Goal: Task Accomplishment & Management: Use online tool/utility

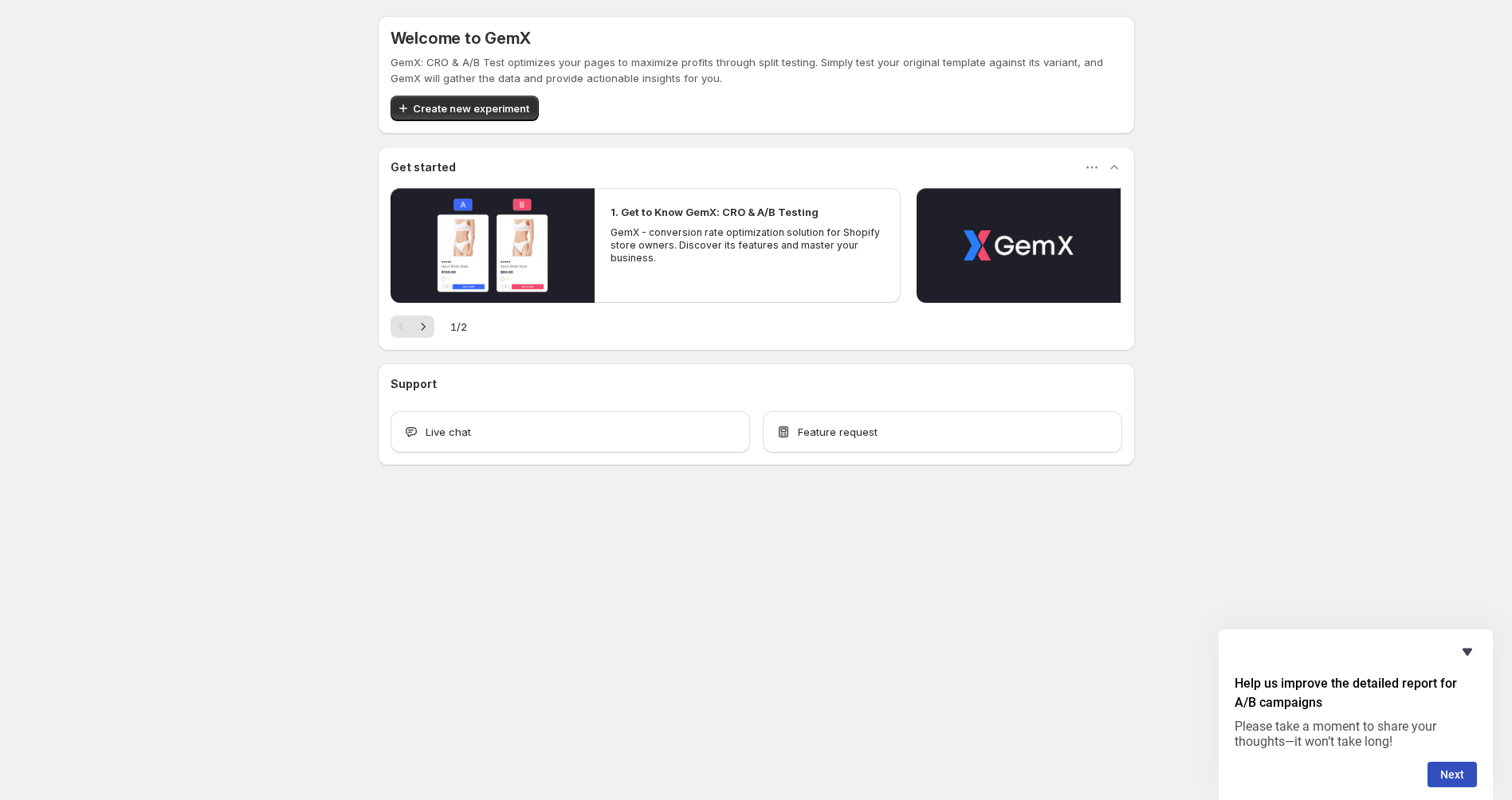
click at [1468, 644] on icon "Hide survey" at bounding box center [1467, 652] width 19 height 19
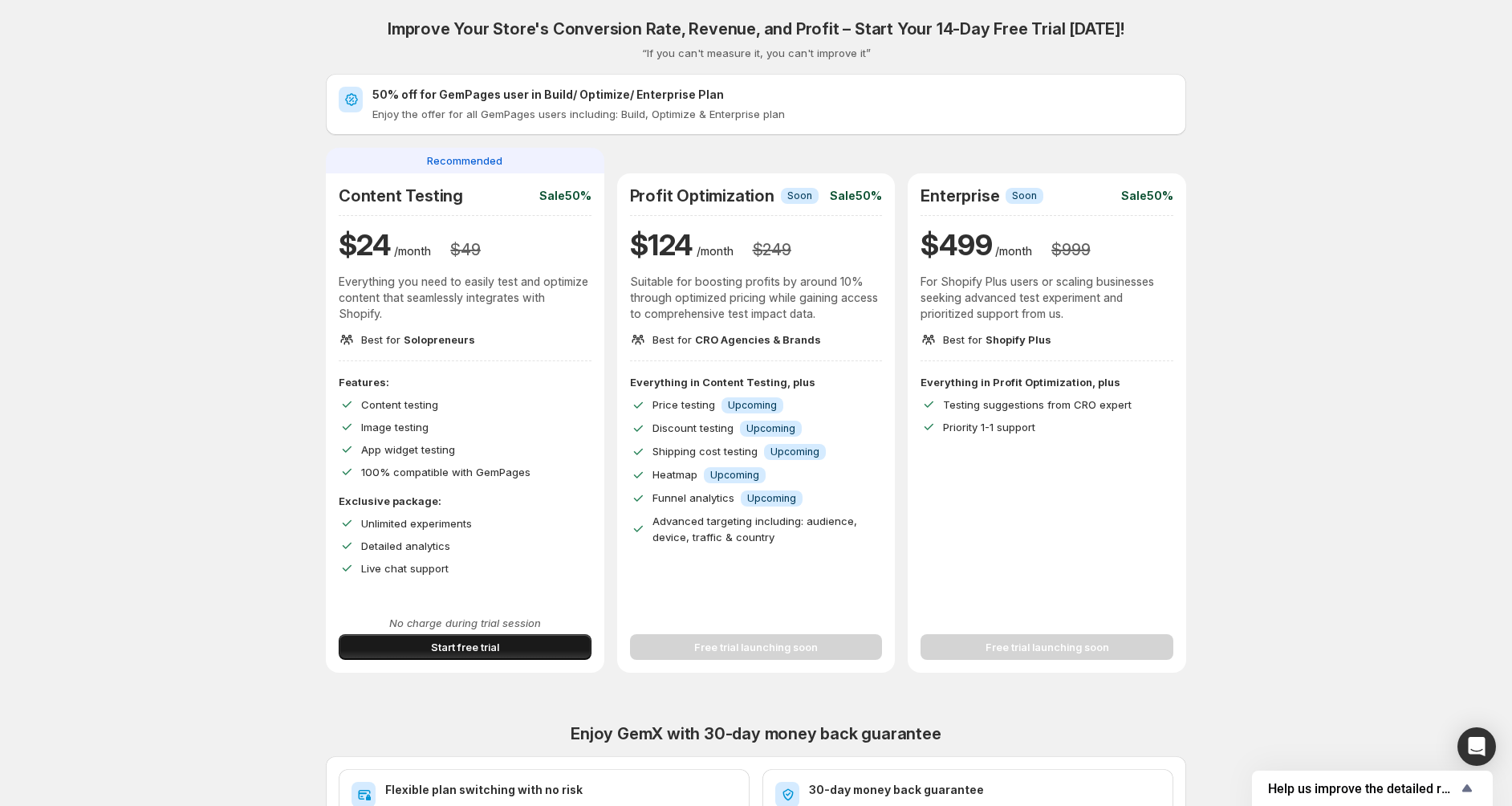
click at [516, 643] on button "Start free trial" at bounding box center [464, 646] width 252 height 25
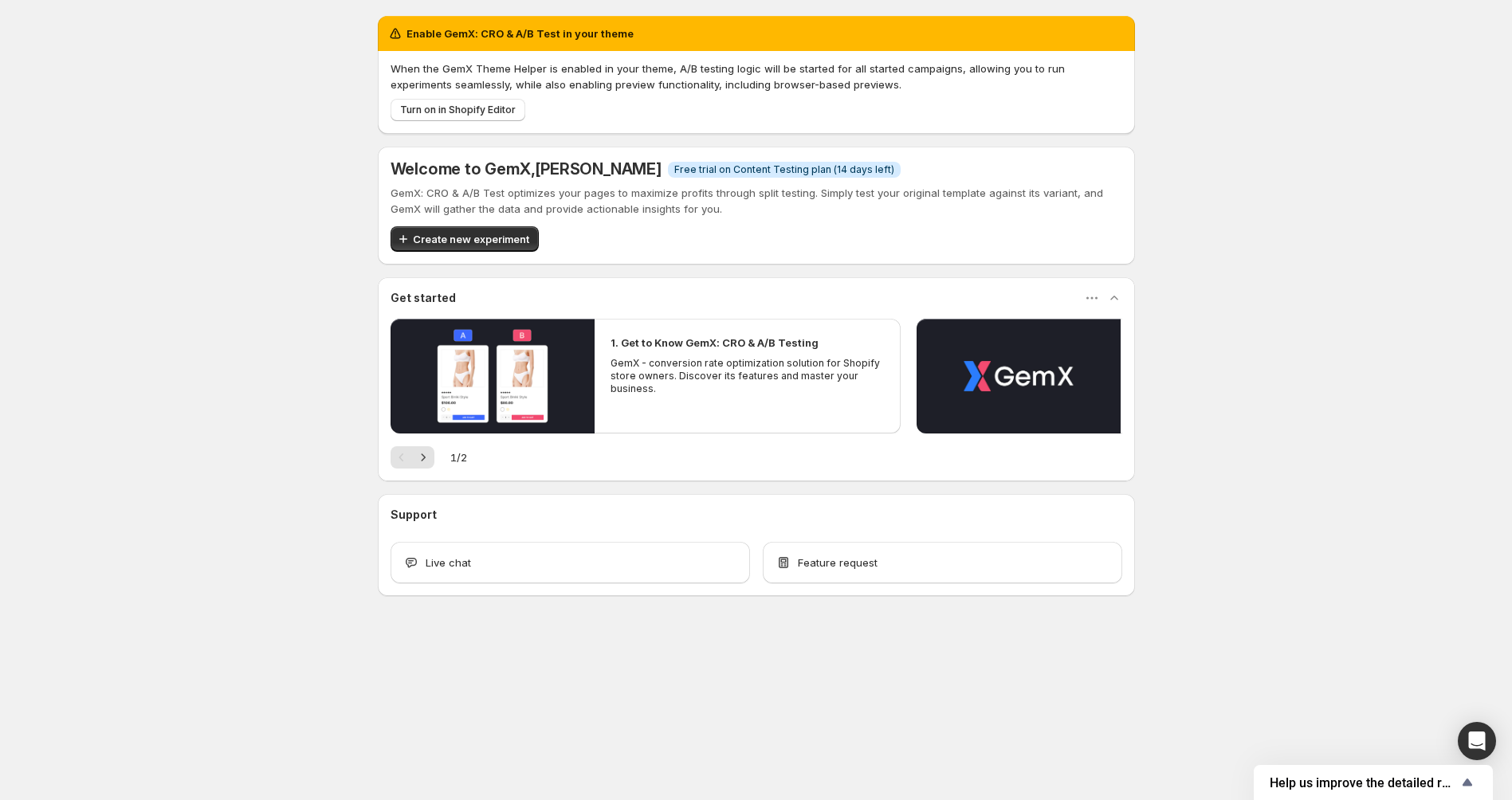
click at [1272, 403] on div "Enable GemX: CRO & A/B Test in your theme When the GemX Theme Helper is enabled…" at bounding box center [756, 341] width 1512 height 682
click at [1260, 336] on div "Enable GemX: CRO & A/B Test in your theme When the GemX Theme Helper is enabled…" at bounding box center [756, 341] width 1512 height 682
click at [857, 173] on span "Free trial on Content Testing plan (14 days left)" at bounding box center [783, 170] width 220 height 13
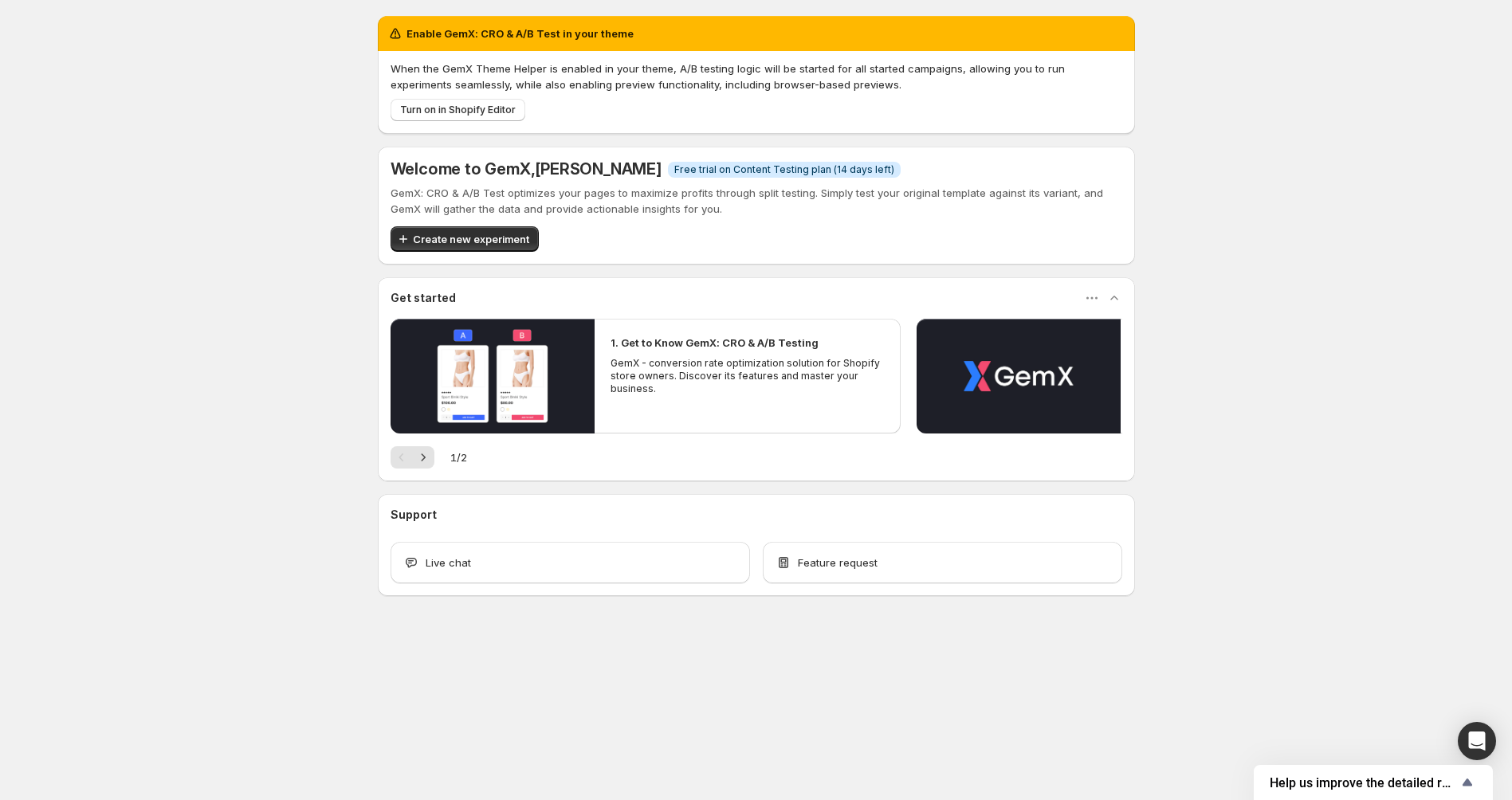
click at [873, 190] on p "GemX: CRO & A/B Test optimizes your pages to maximize profits through split tes…" at bounding box center [756, 200] width 731 height 32
click at [416, 443] on div "1. Get to Know GemX: CRO & A/B Testing GemX - conversion rate optimization solu…" at bounding box center [756, 393] width 731 height 149
click at [416, 448] on button "Next" at bounding box center [423, 458] width 22 height 22
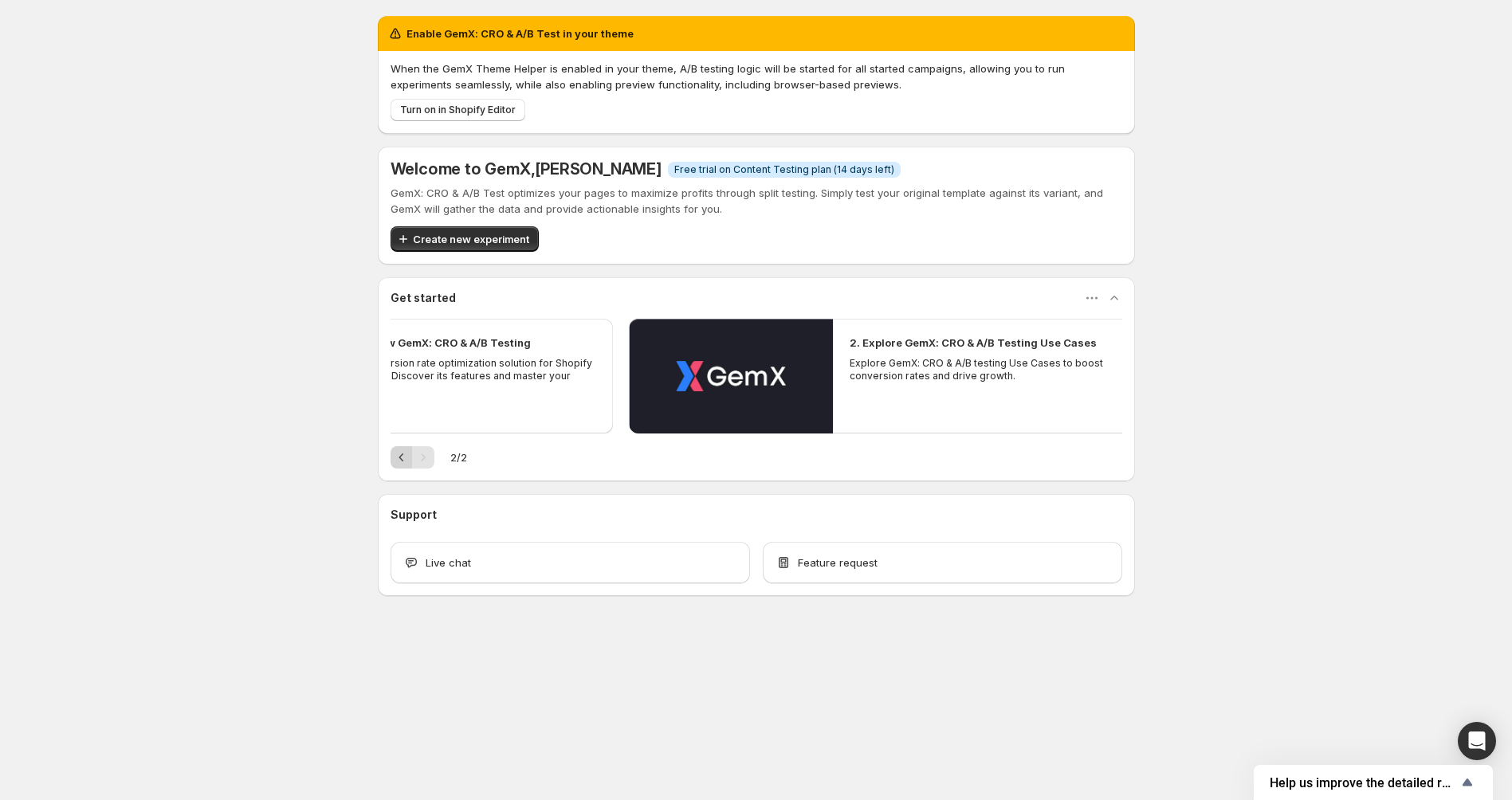
click at [394, 458] on icon "Previous" at bounding box center [401, 457] width 16 height 16
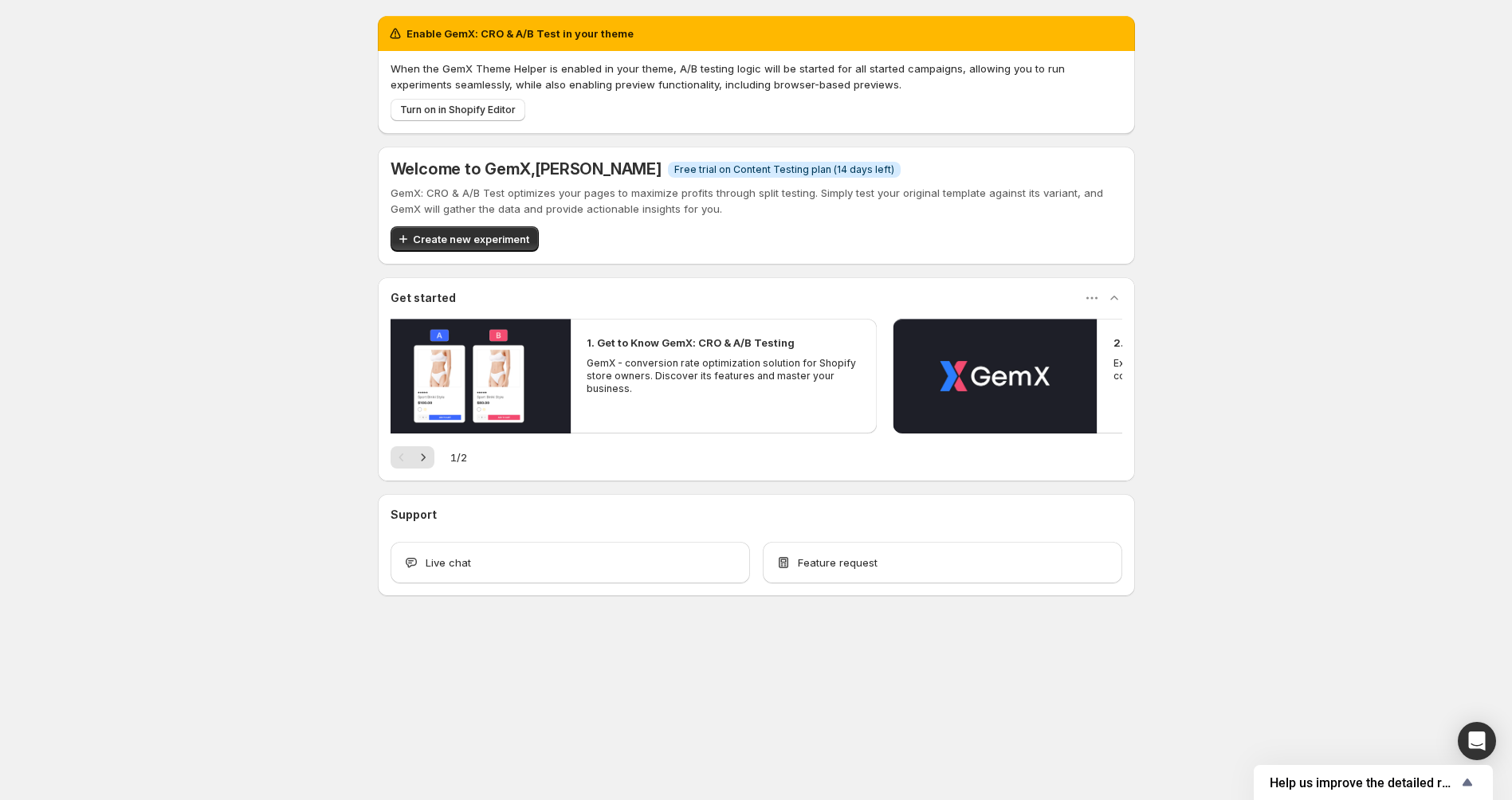
click at [588, 375] on p "GemX - conversion rate optimization solution for Shopify store owners. Discover…" at bounding box center [723, 376] width 274 height 38
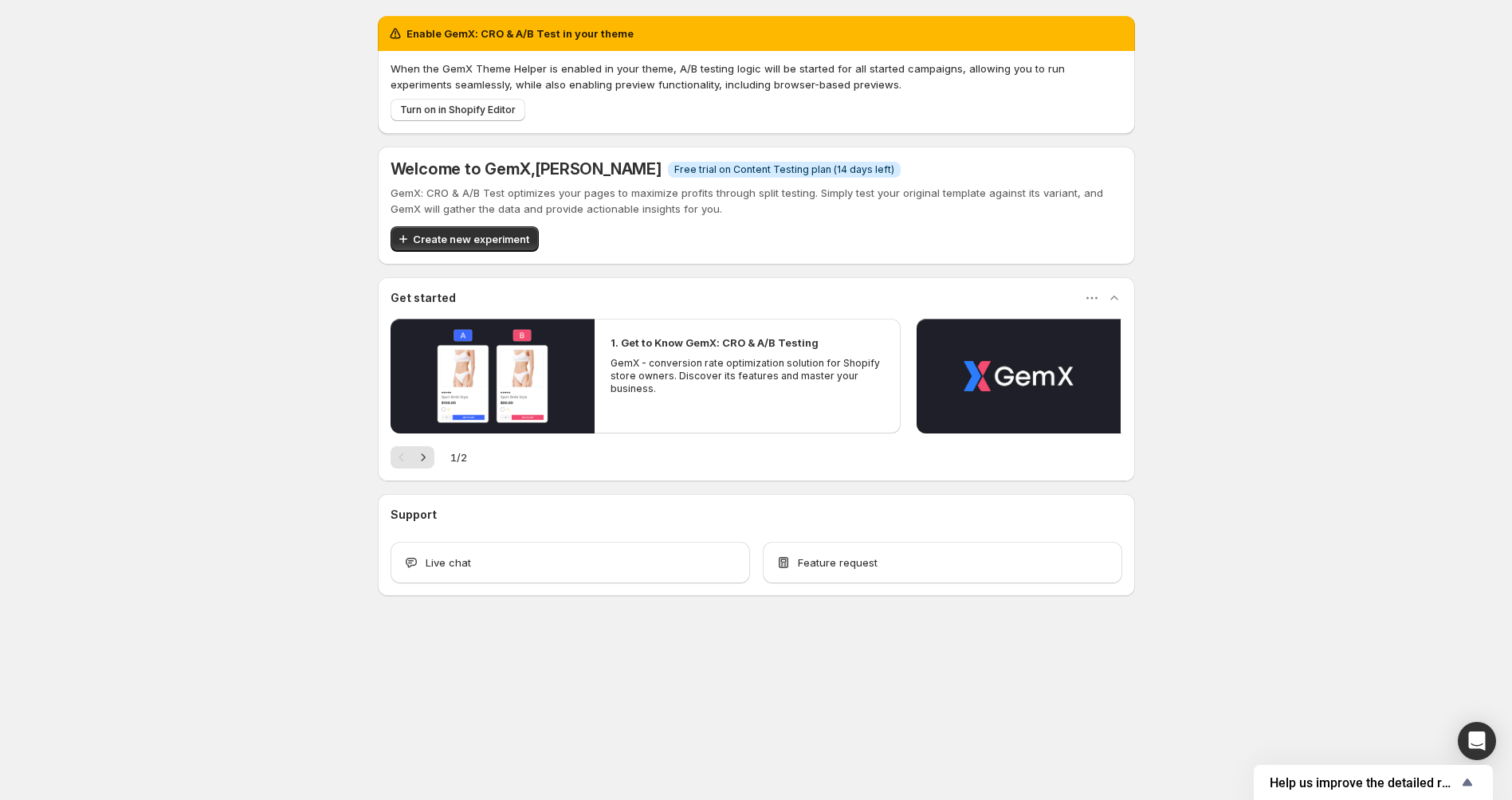
click at [661, 362] on p "GemX - conversion rate optimization solution for Shopify store owners. Discover…" at bounding box center [747, 376] width 274 height 38
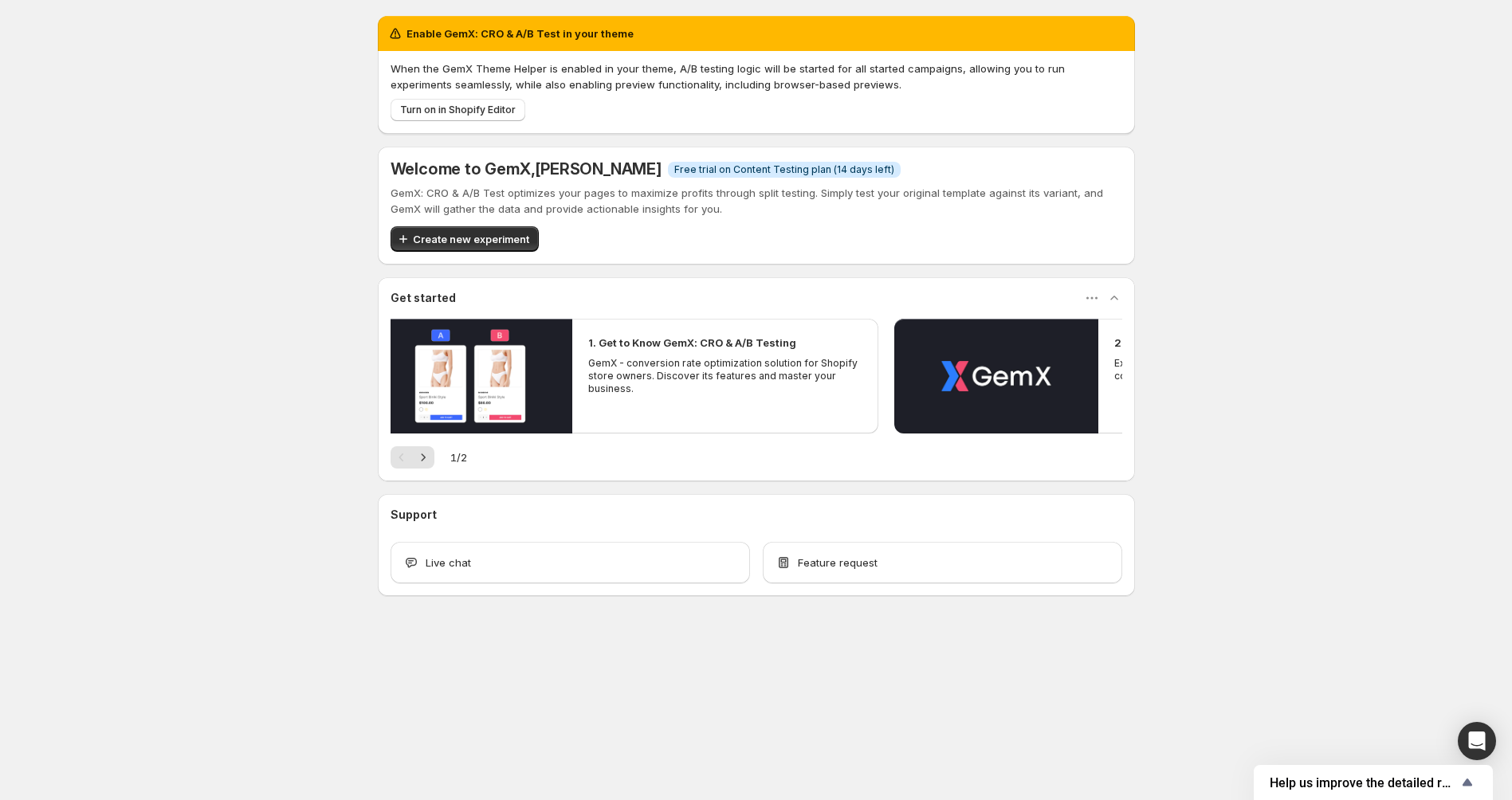
drag, startPoint x: 851, startPoint y: 371, endPoint x: 756, endPoint y: 371, distance: 95.0
click at [798, 371] on p "GemX - conversion rate optimization solution for Shopify store owners. Discover…" at bounding box center [725, 376] width 274 height 38
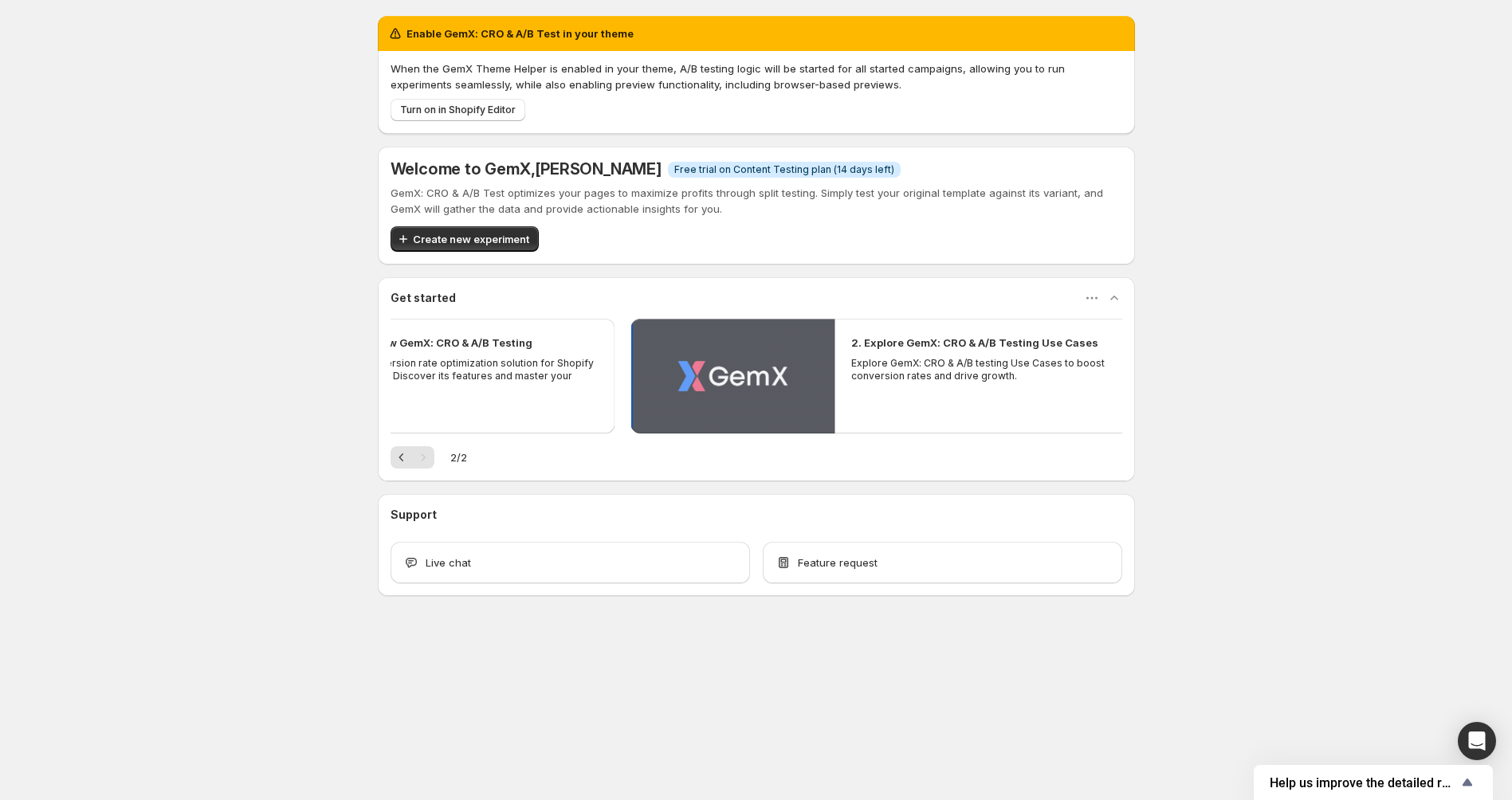
click at [756, 371] on button "Play video" at bounding box center [733, 376] width 204 height 115
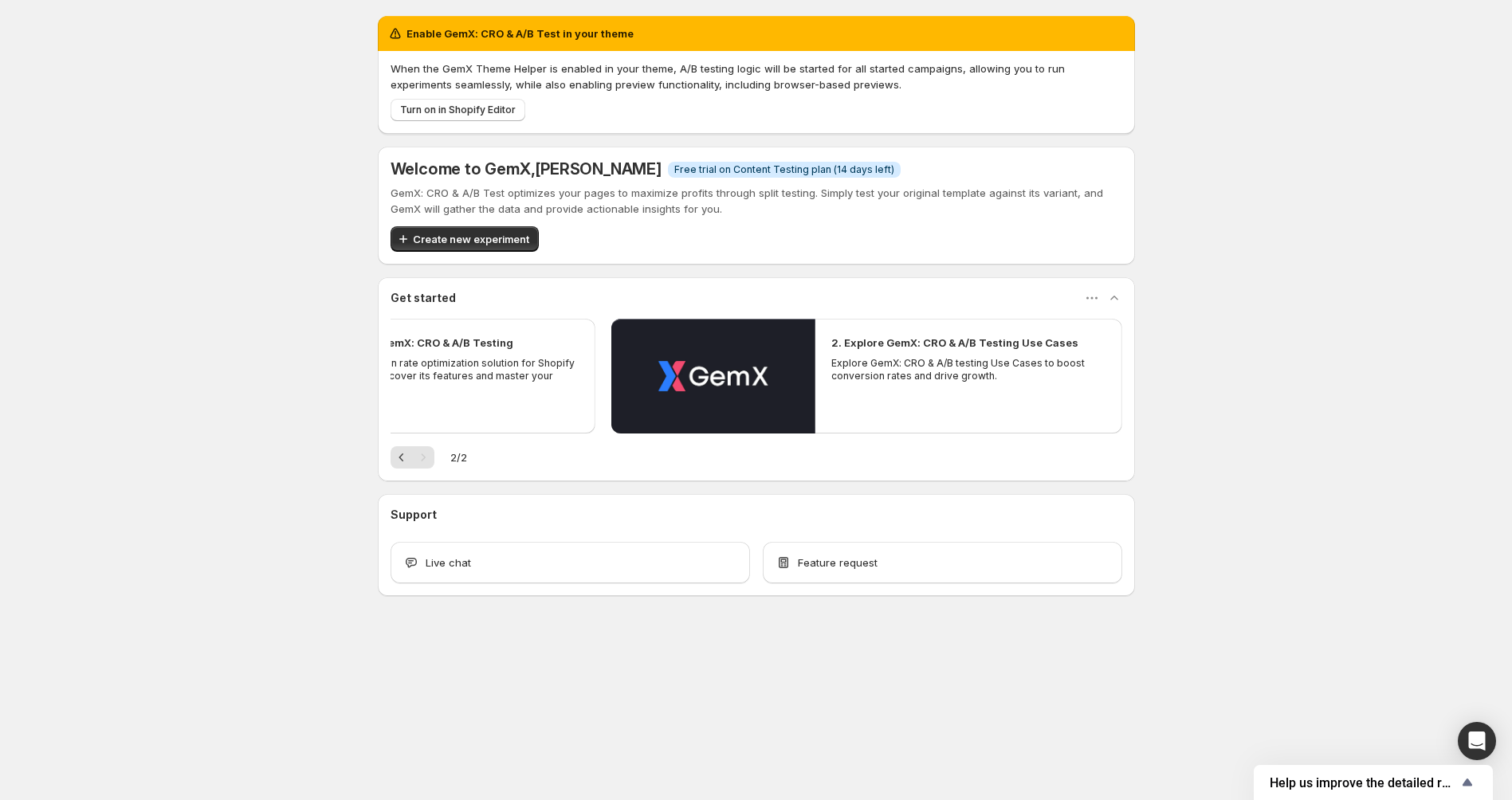
drag, startPoint x: 443, startPoint y: 391, endPoint x: 623, endPoint y: 370, distance: 181.2
click at [579, 370] on p "GemX - conversion rate optimization solution for Shopify store owners. Discover…" at bounding box center [442, 376] width 274 height 38
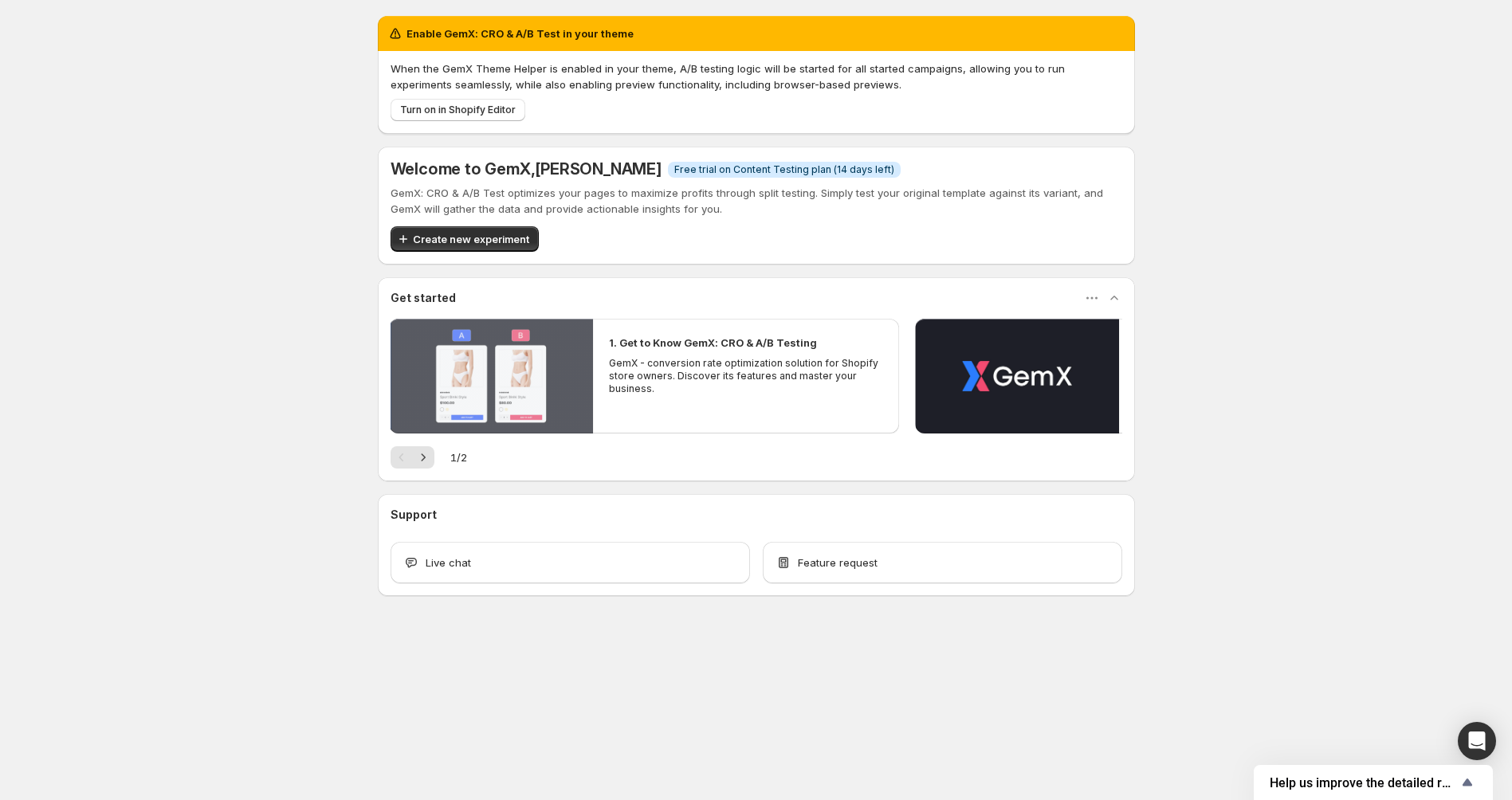
click at [529, 381] on button "Play video" at bounding box center [491, 376] width 204 height 115
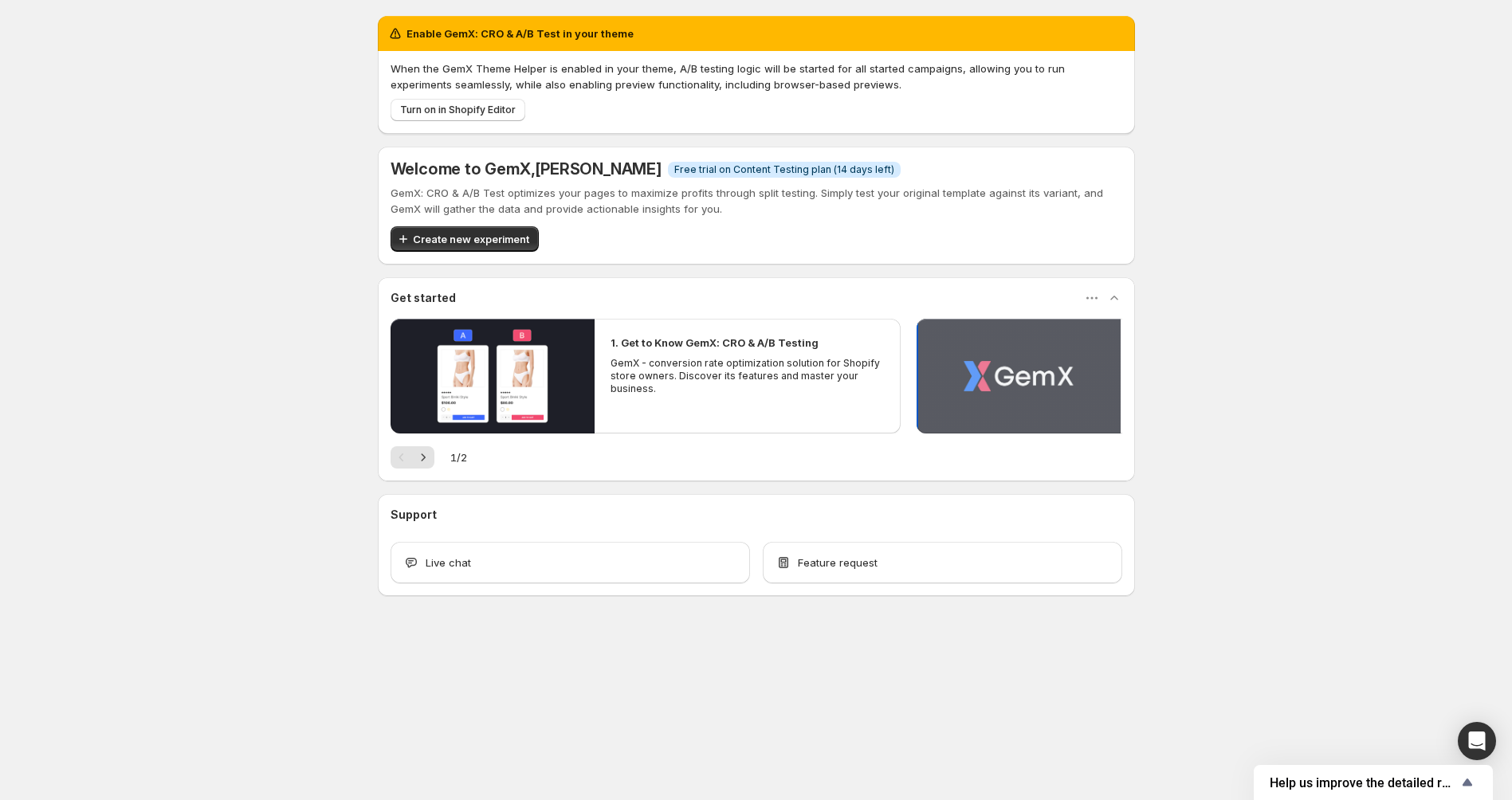
click at [991, 379] on button "Play video" at bounding box center [1018, 376] width 204 height 115
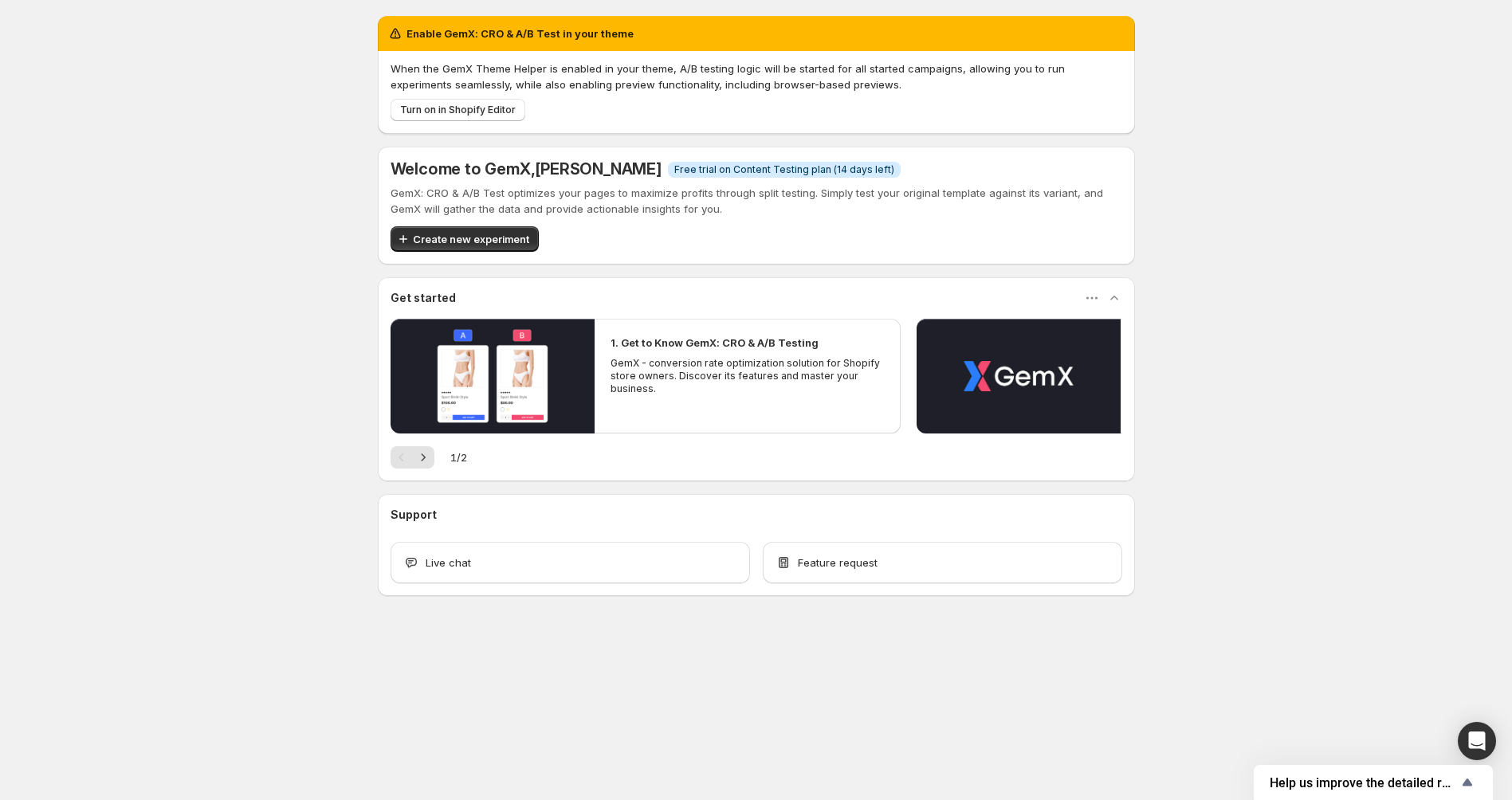
click at [1175, 233] on div "Enable GemX: CRO & A/B Test in your theme When the GemX Theme Helper is enabled…" at bounding box center [756, 341] width 1512 height 682
click at [680, 733] on body "Enable GemX: CRO & A/B Test in your theme When the GemX Theme Helper is enabled…" at bounding box center [756, 400] width 1512 height 800
click at [429, 453] on icon "Next" at bounding box center [422, 457] width 16 height 16
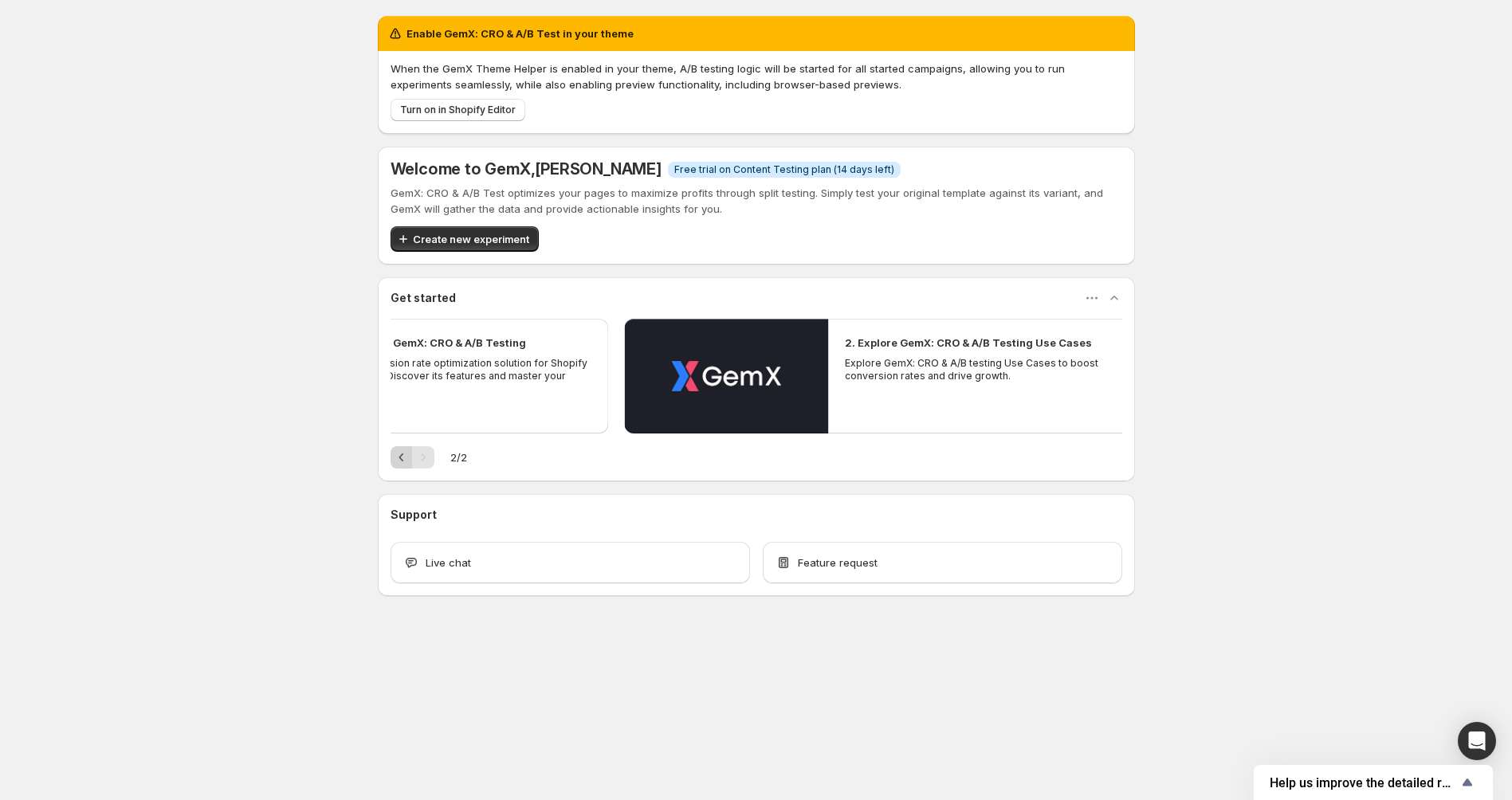
click at [397, 454] on icon "Previous" at bounding box center [401, 457] width 16 height 16
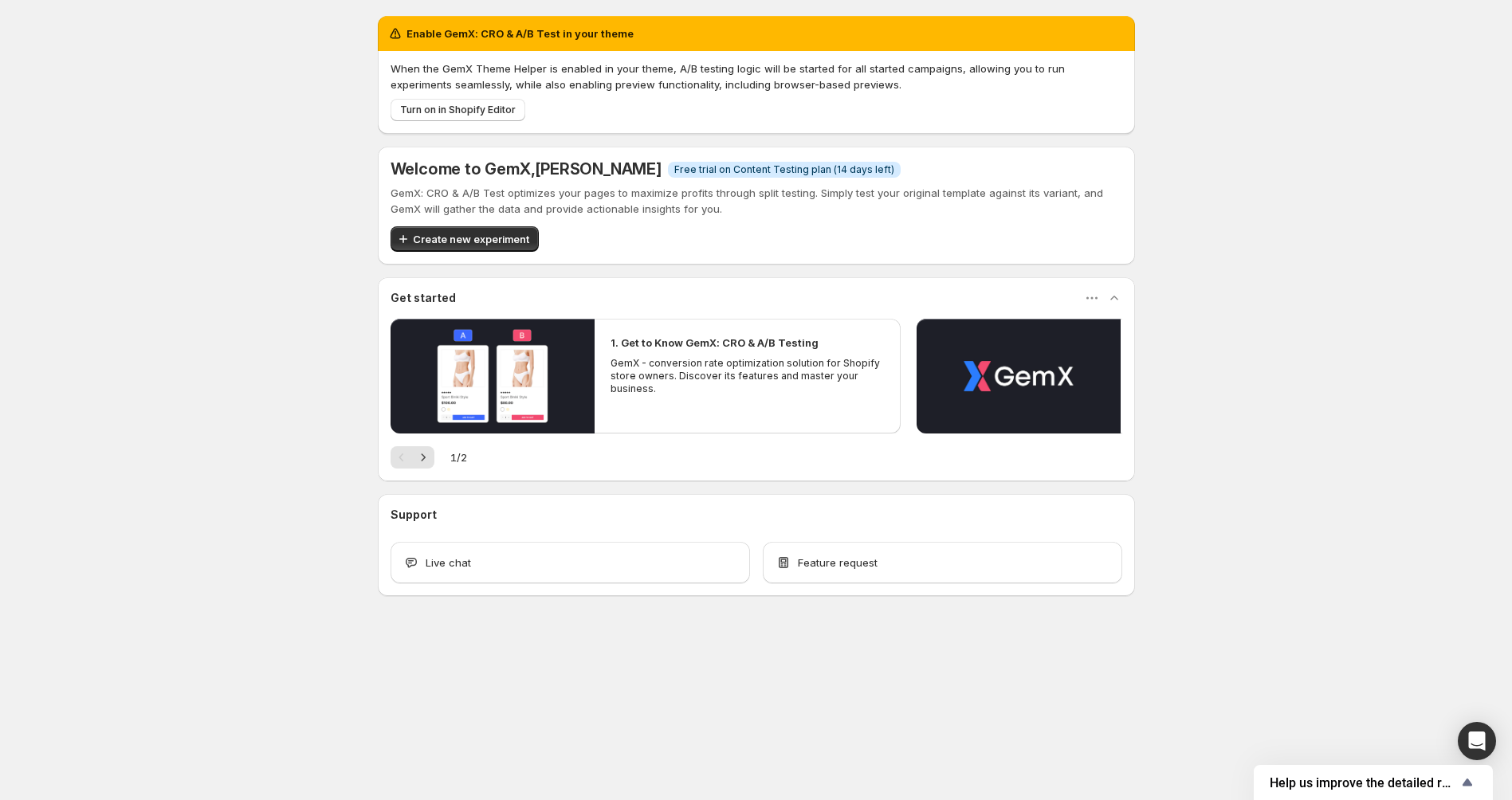
click at [512, 194] on p "GemX: CRO & A/B Test optimizes your pages to maximize profits through split tes…" at bounding box center [756, 200] width 731 height 32
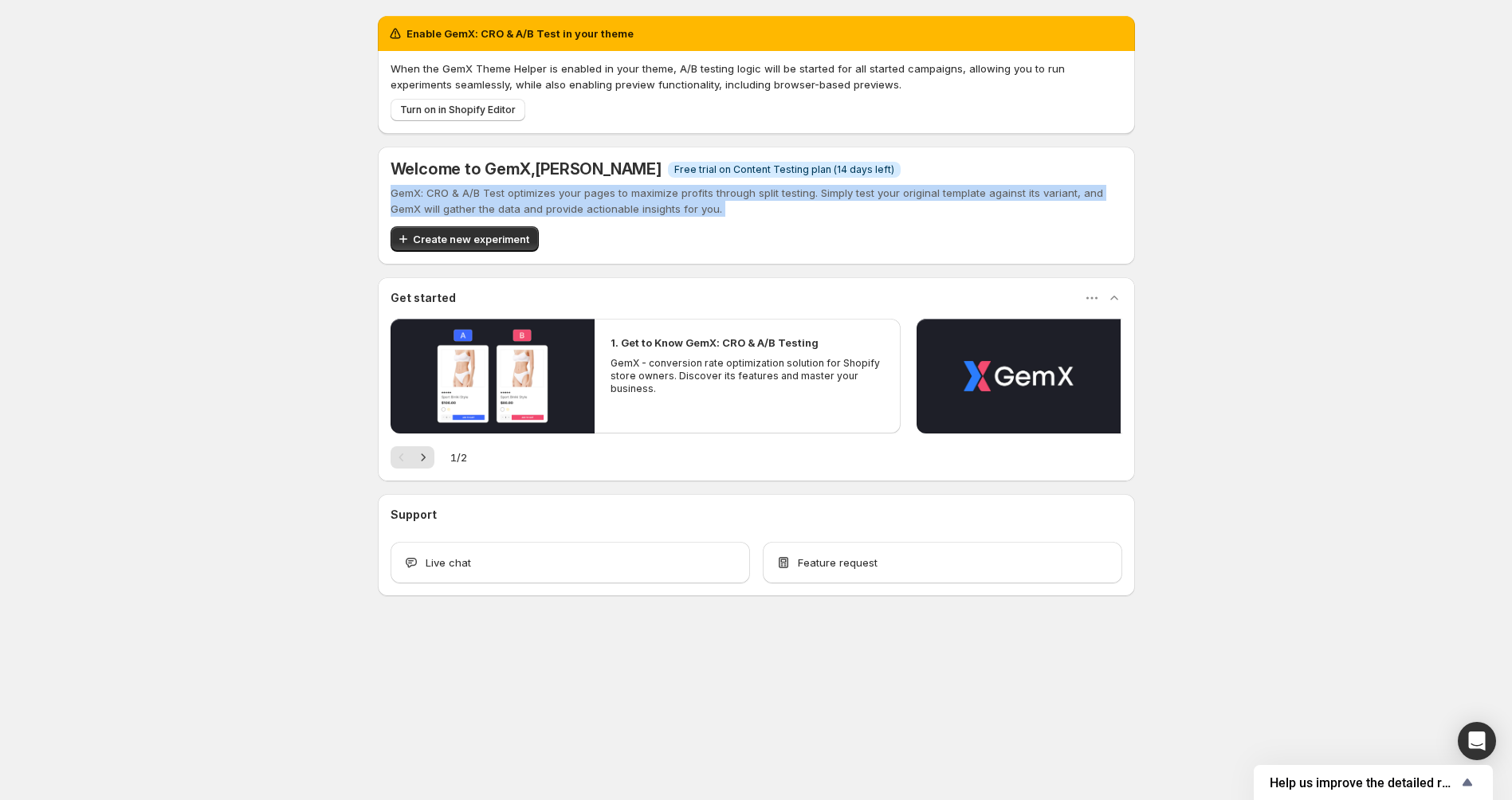
click at [512, 194] on p "GemX: CRO & A/B Test optimizes your pages to maximize profits through split tes…" at bounding box center [756, 200] width 731 height 32
click at [571, 194] on p "GemX: CRO & A/B Test optimizes your pages to maximize profits through split tes…" at bounding box center [756, 200] width 731 height 32
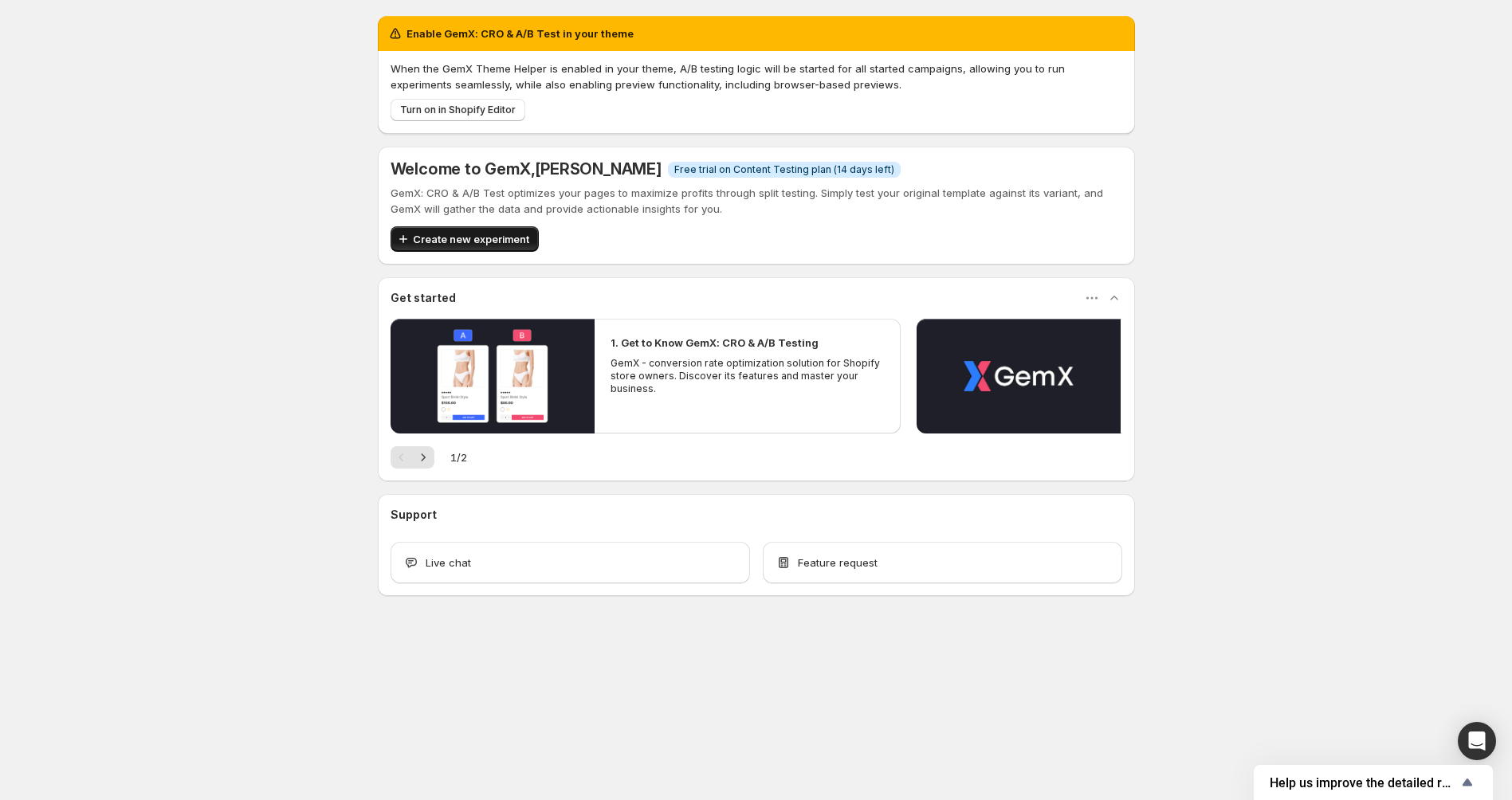
click at [472, 239] on span "Create new experiment" at bounding box center [471, 239] width 116 height 16
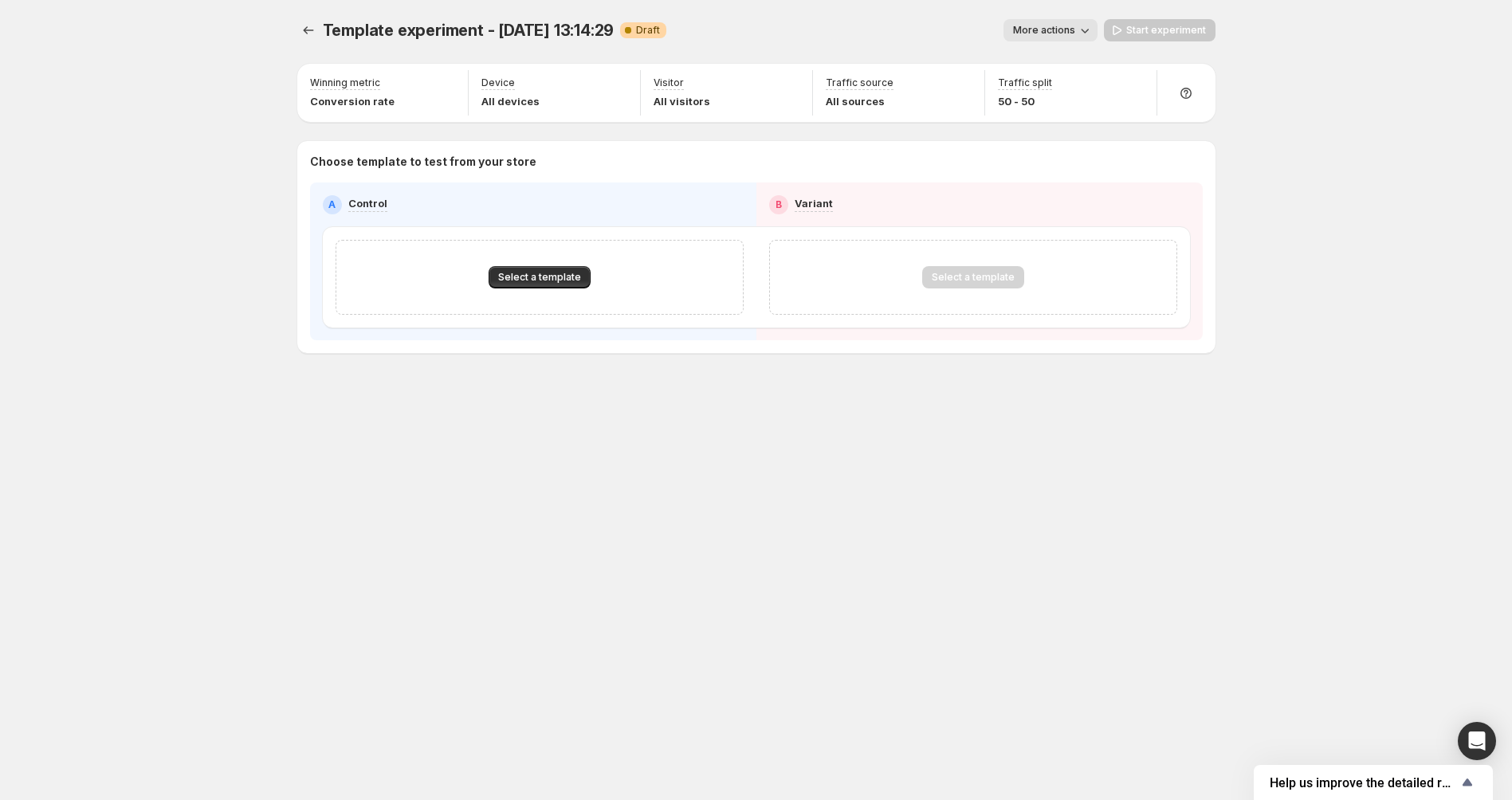
click at [541, 258] on div "Select a template" at bounding box center [539, 277] width 408 height 75
click at [541, 267] on button "Select a template" at bounding box center [539, 277] width 102 height 22
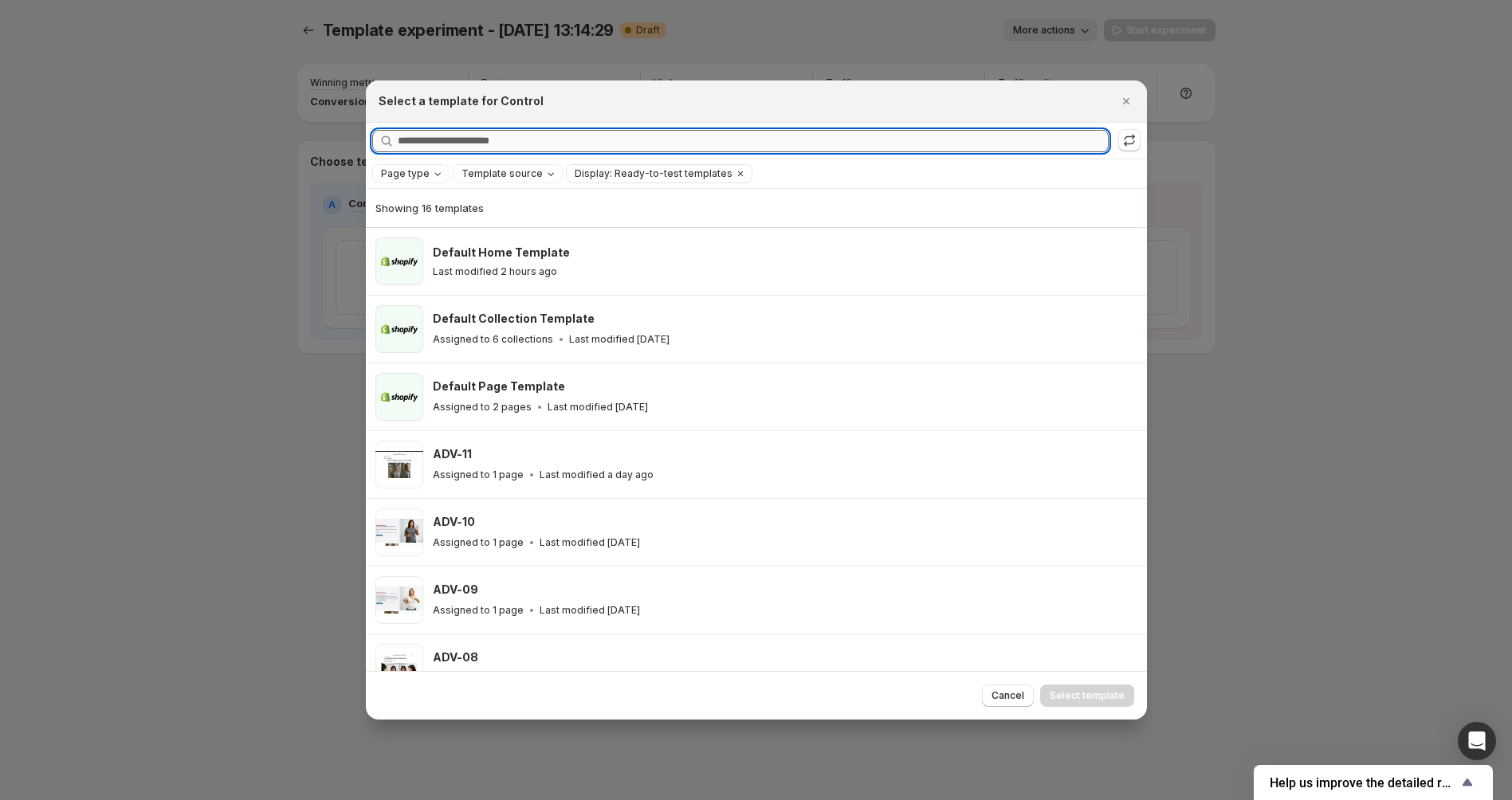
click at [602, 140] on input "Searching all templates" at bounding box center [753, 141] width 711 height 22
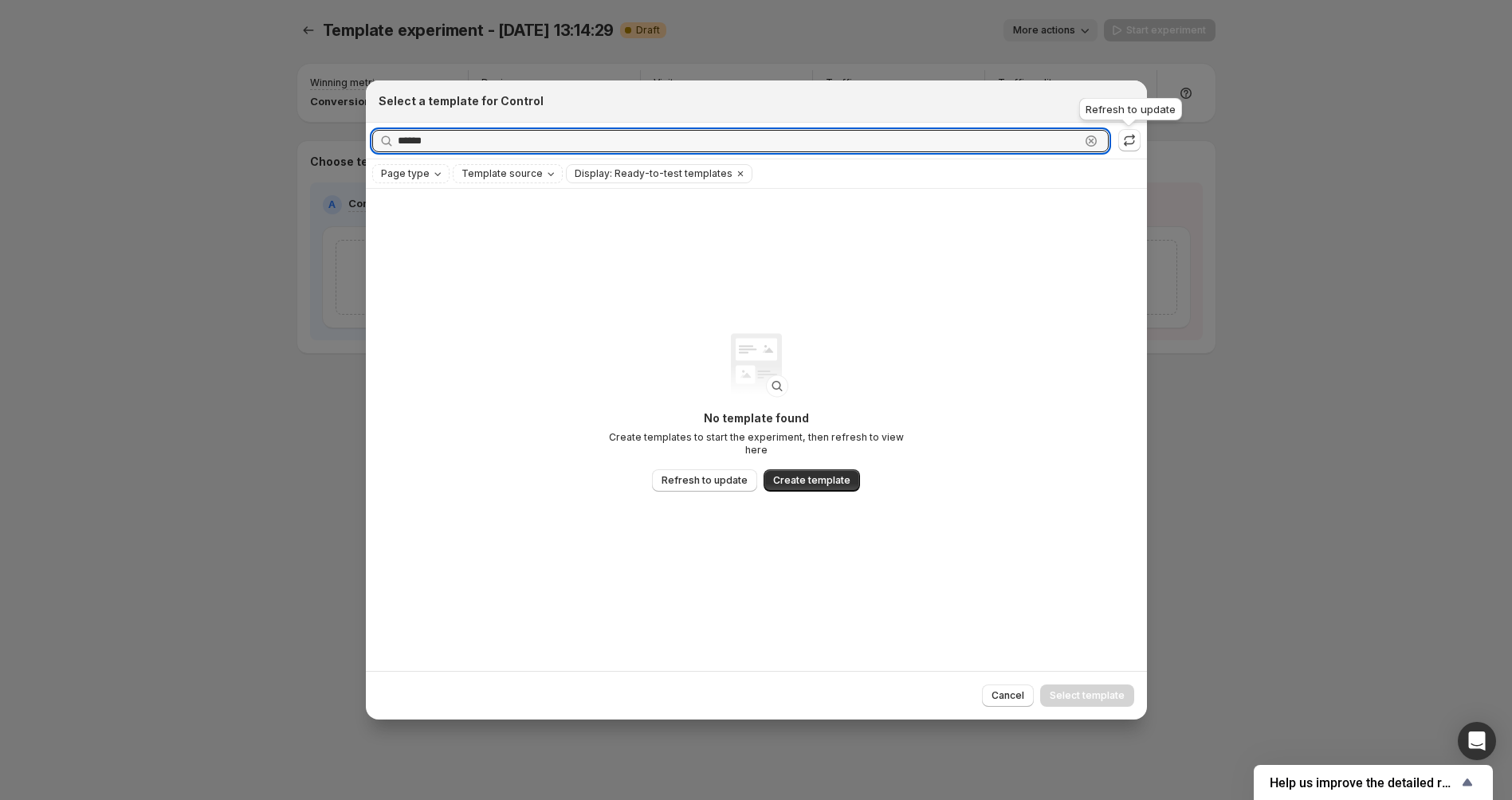
type input "******"
click at [1138, 119] on div "Refresh to update" at bounding box center [1131, 112] width 110 height 35
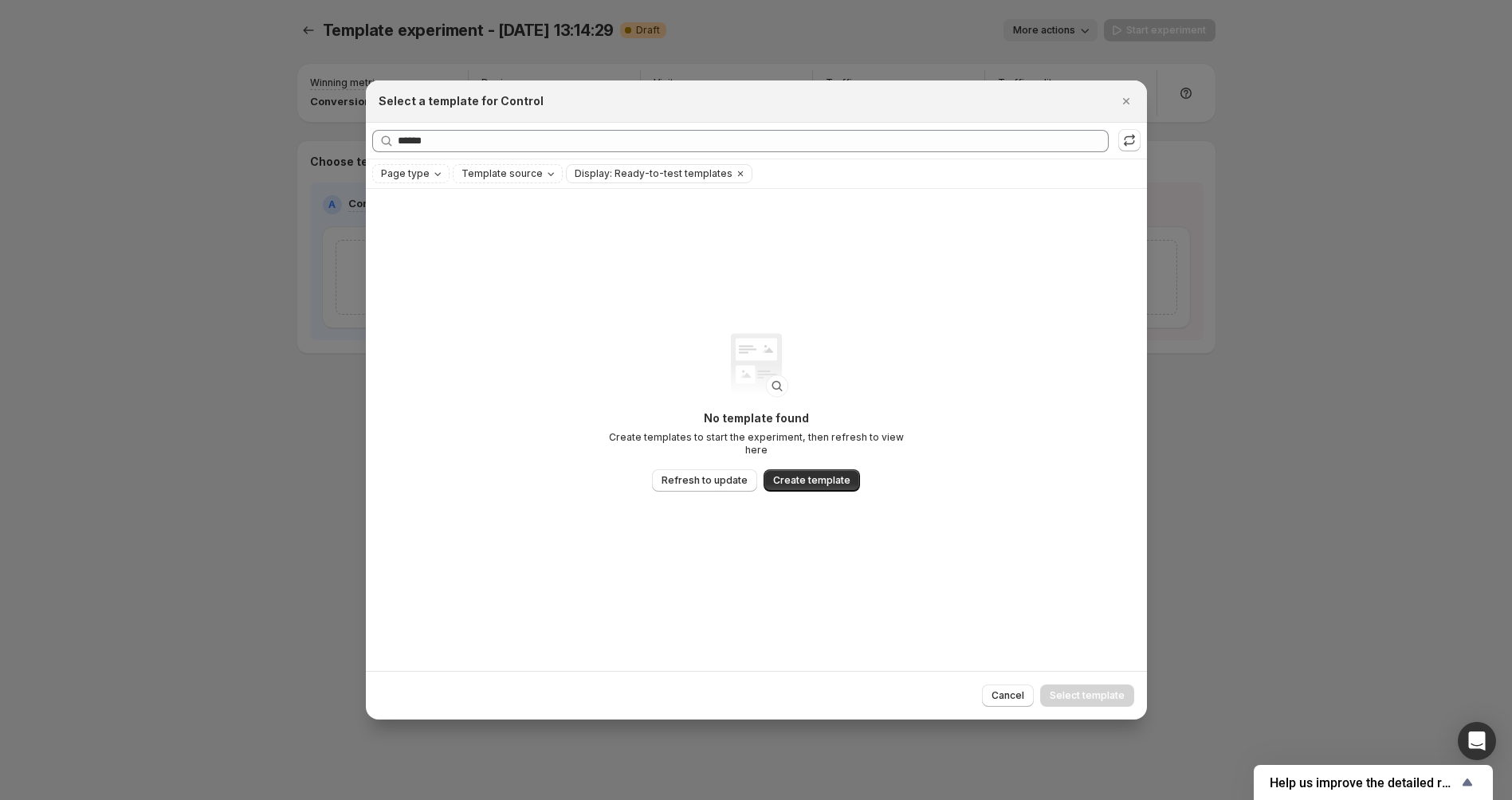
click at [1128, 85] on div "Select a template for Control" at bounding box center [756, 102] width 781 height 43
click at [1128, 87] on div "Select a template for Control" at bounding box center [756, 102] width 781 height 43
click at [1128, 96] on icon "Close" at bounding box center [1126, 100] width 16 height 16
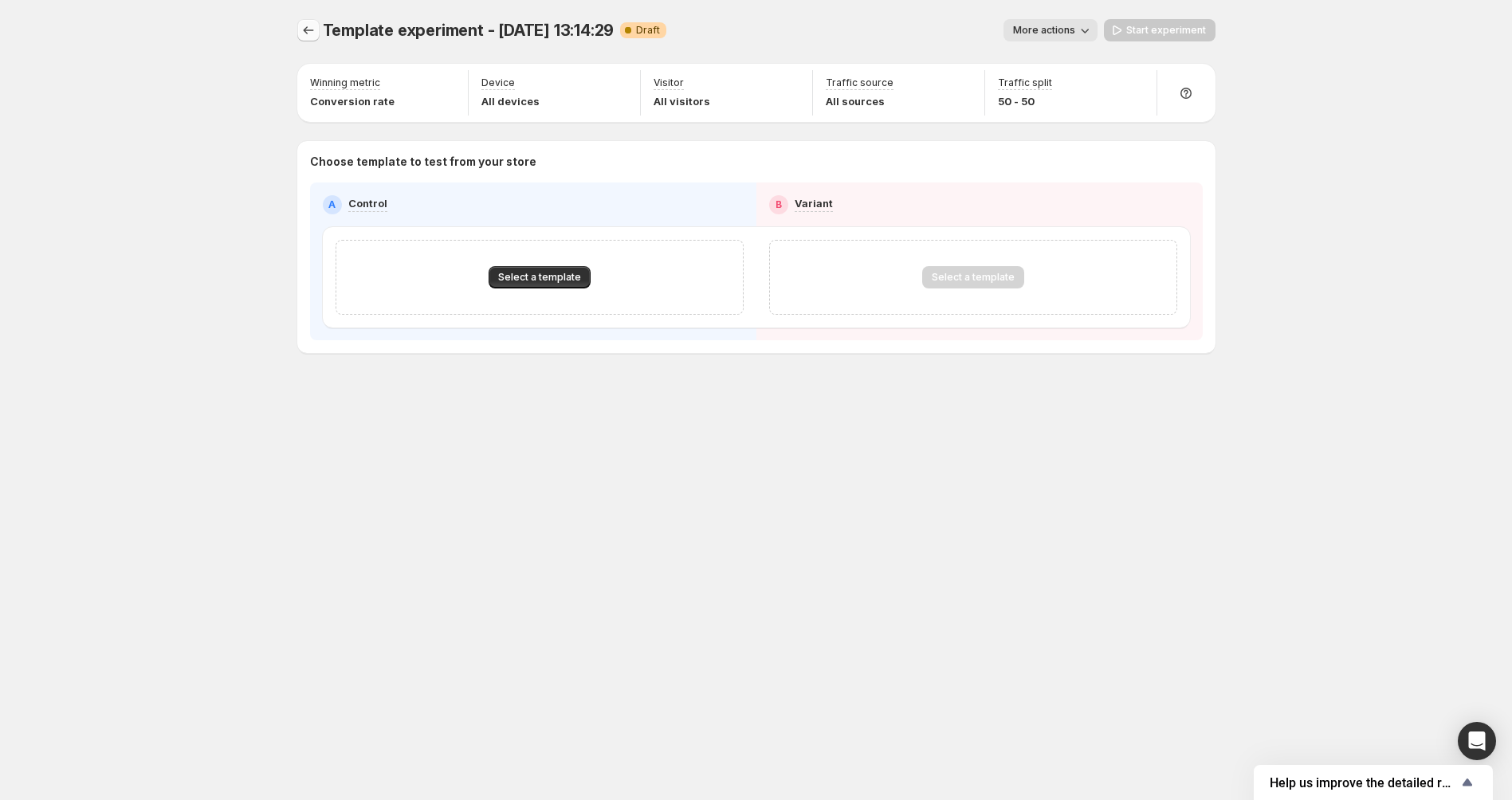
click at [298, 34] on button "Experiments" at bounding box center [308, 31] width 22 height 22
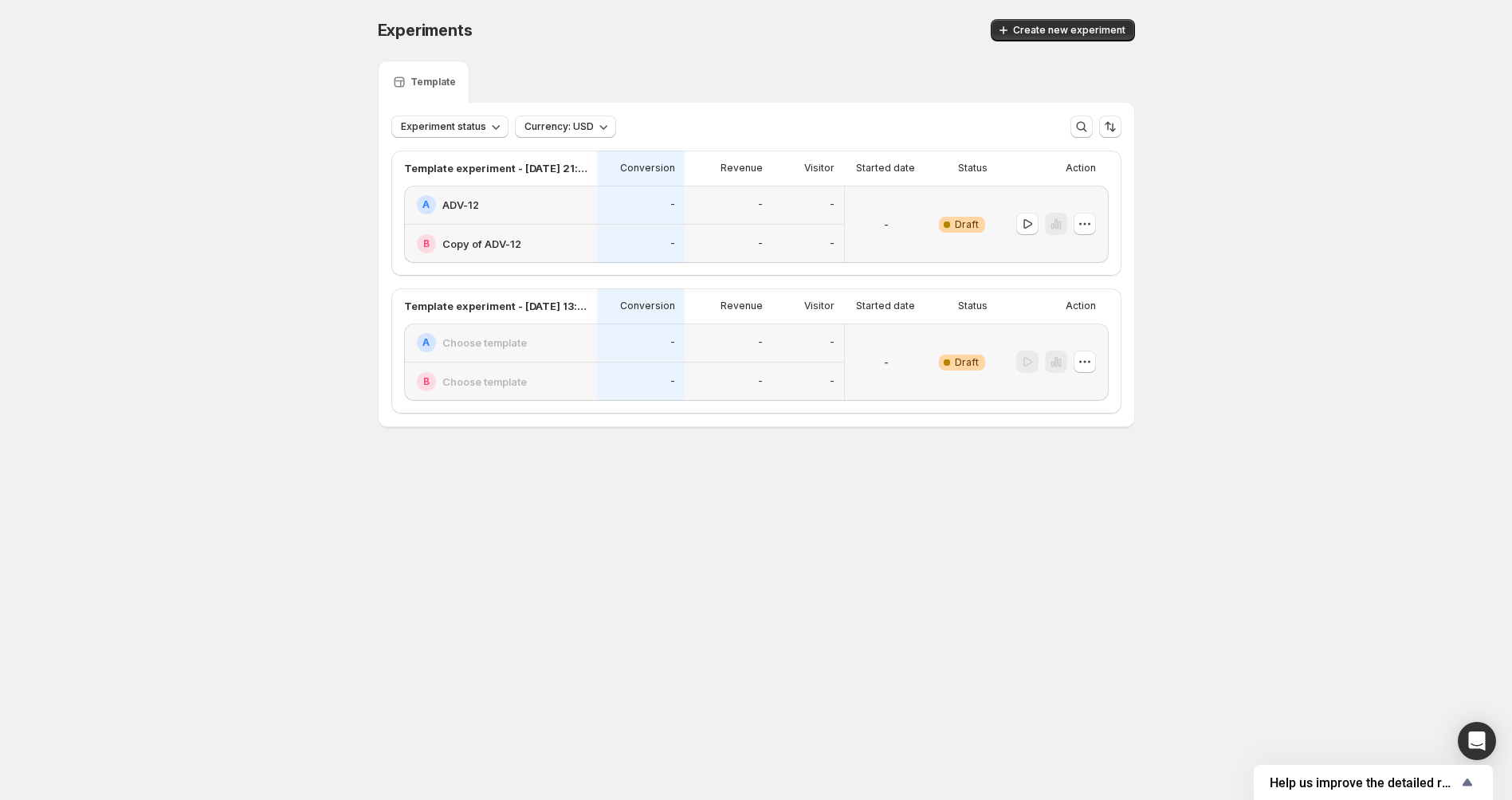
click at [1101, 368] on div at bounding box center [1053, 362] width 111 height 77
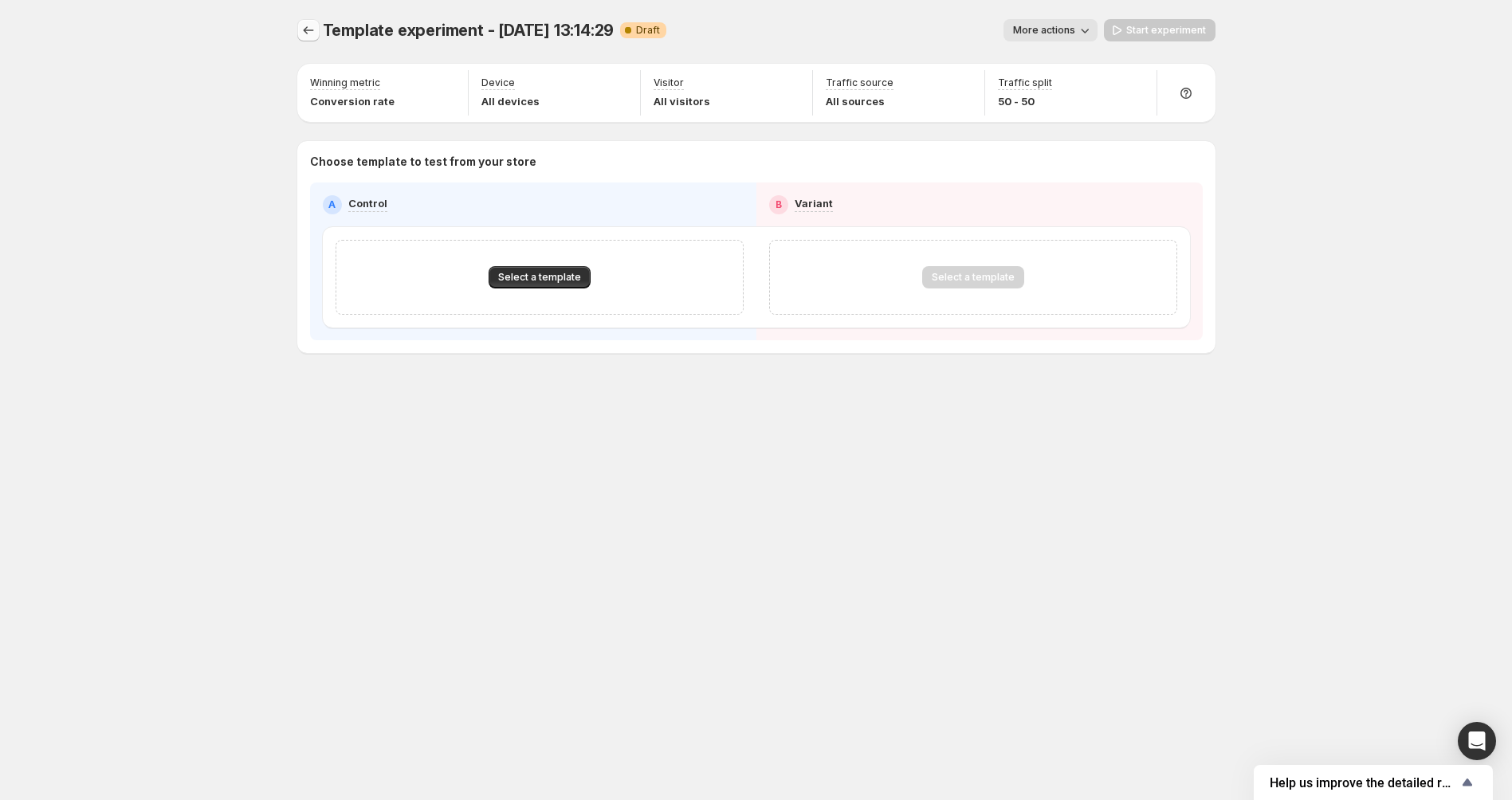
click at [307, 33] on icon "Experiments" at bounding box center [308, 30] width 16 height 16
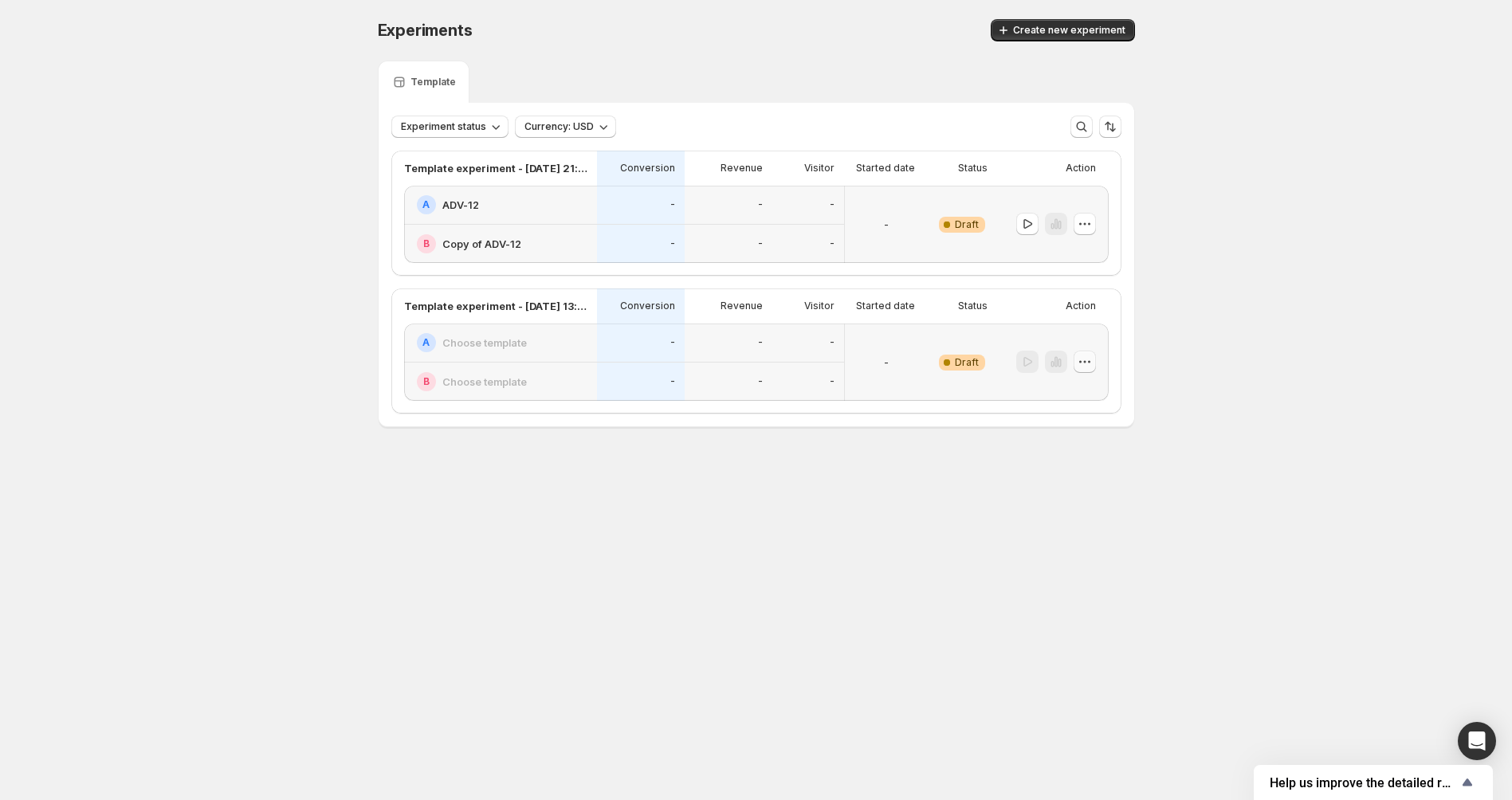
click at [1079, 362] on icon "button" at bounding box center [1084, 361] width 16 height 16
click at [1053, 482] on div "Delete" at bounding box center [1084, 474] width 98 height 16
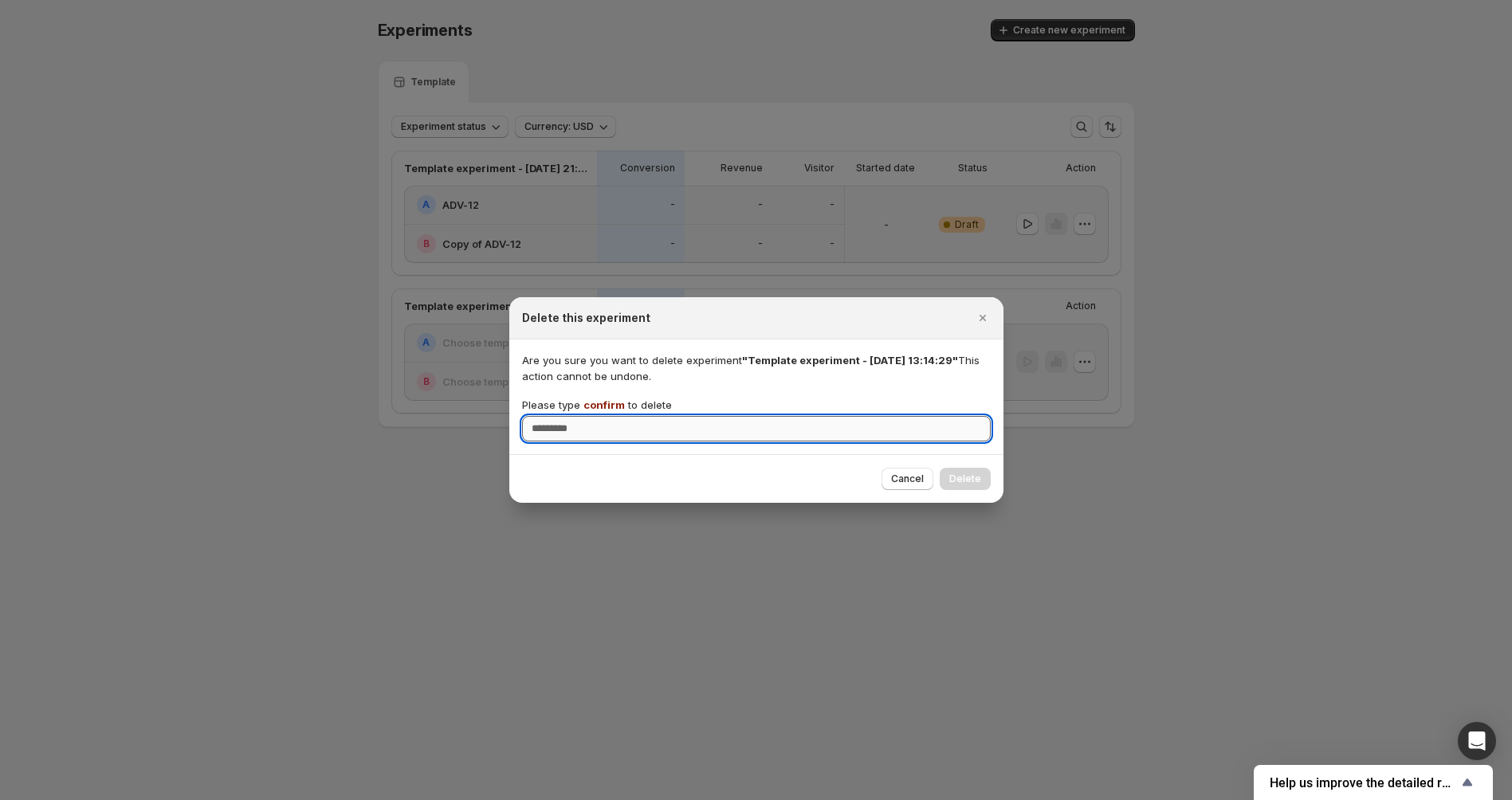
click at [893, 424] on input "Please type confirm to delete" at bounding box center [756, 428] width 469 height 25
type input "*******"
click at [983, 480] on button "Delete" at bounding box center [964, 479] width 51 height 22
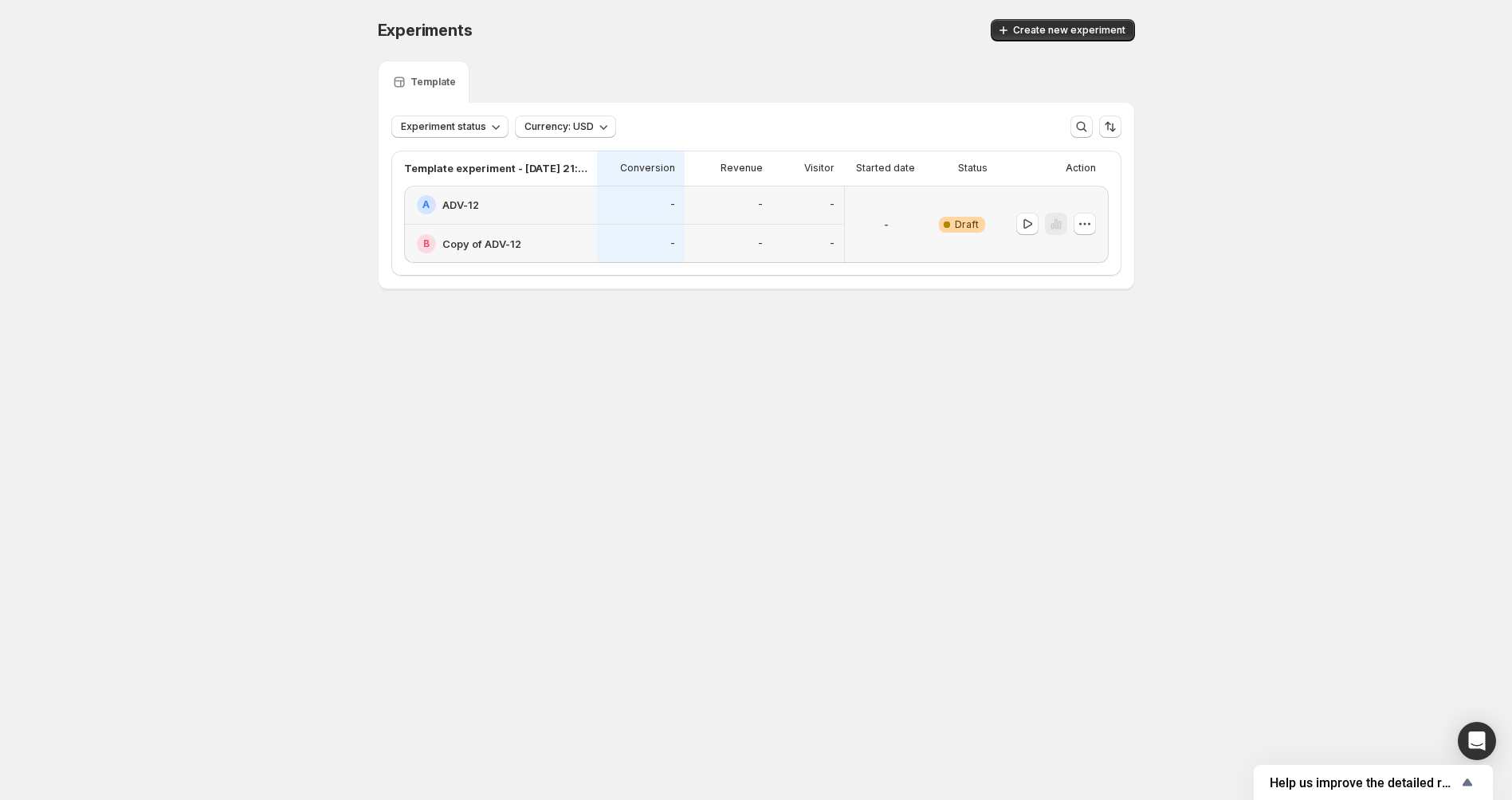
click at [790, 465] on body "Experiments. This page is ready Experiments Create new experiment Template Expe…" at bounding box center [756, 400] width 1512 height 800
click at [1088, 223] on icon "button" at bounding box center [1084, 224] width 16 height 16
click at [1092, 260] on span "Edit" at bounding box center [1094, 256] width 77 height 16
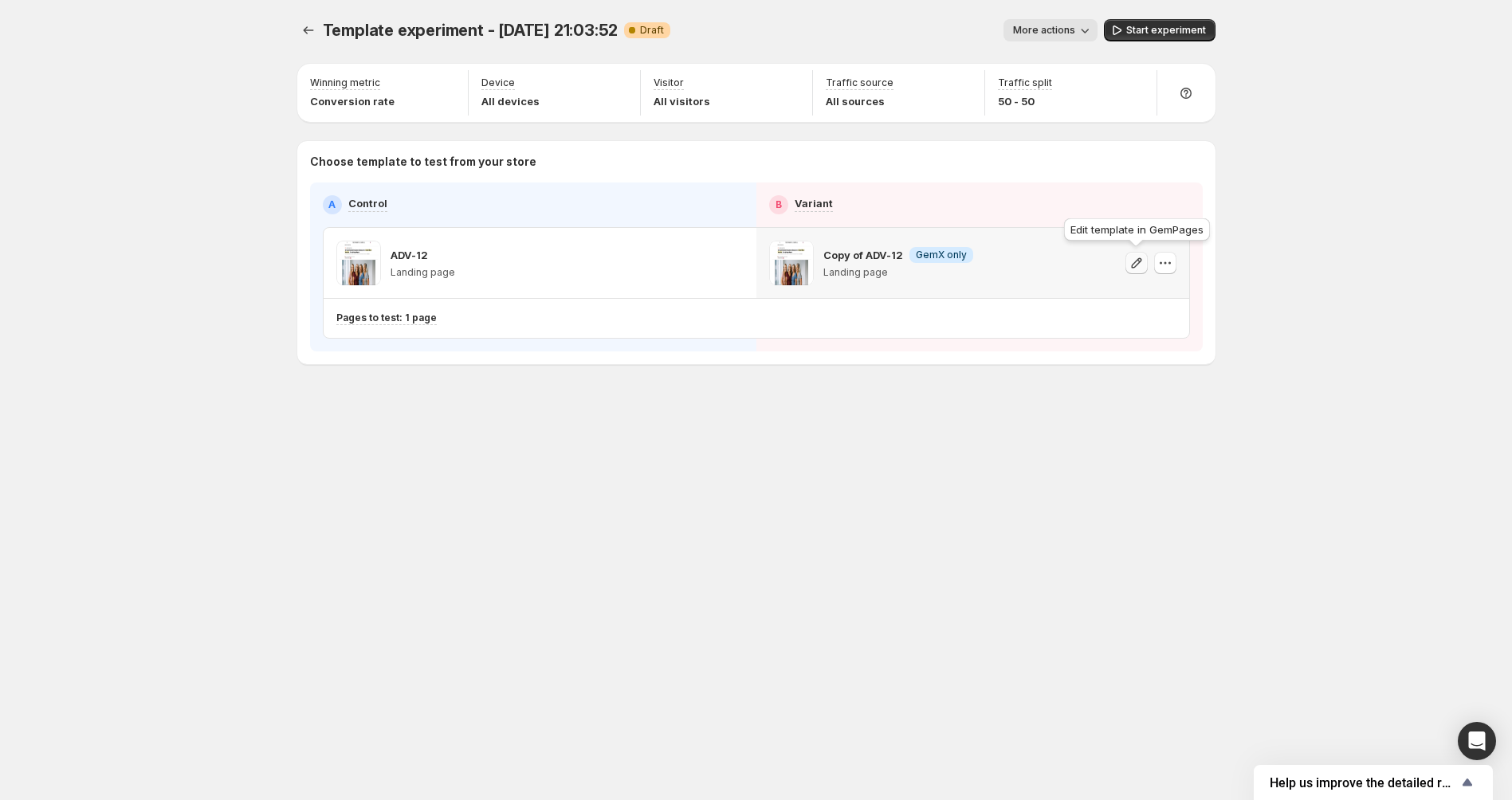
click at [1132, 263] on icon "button" at bounding box center [1135, 262] width 10 height 10
click at [1131, 262] on icon "button" at bounding box center [1136, 263] width 16 height 16
click at [1162, 262] on icon "button" at bounding box center [1165, 263] width 16 height 16
click at [1314, 173] on div "Template experiment - Sep 25, 21:03:52. This page is ready Template experiment …" at bounding box center [756, 400] width 1512 height 800
click at [548, 329] on div "Pages to test: 1 page" at bounding box center [692, 318] width 713 height 26
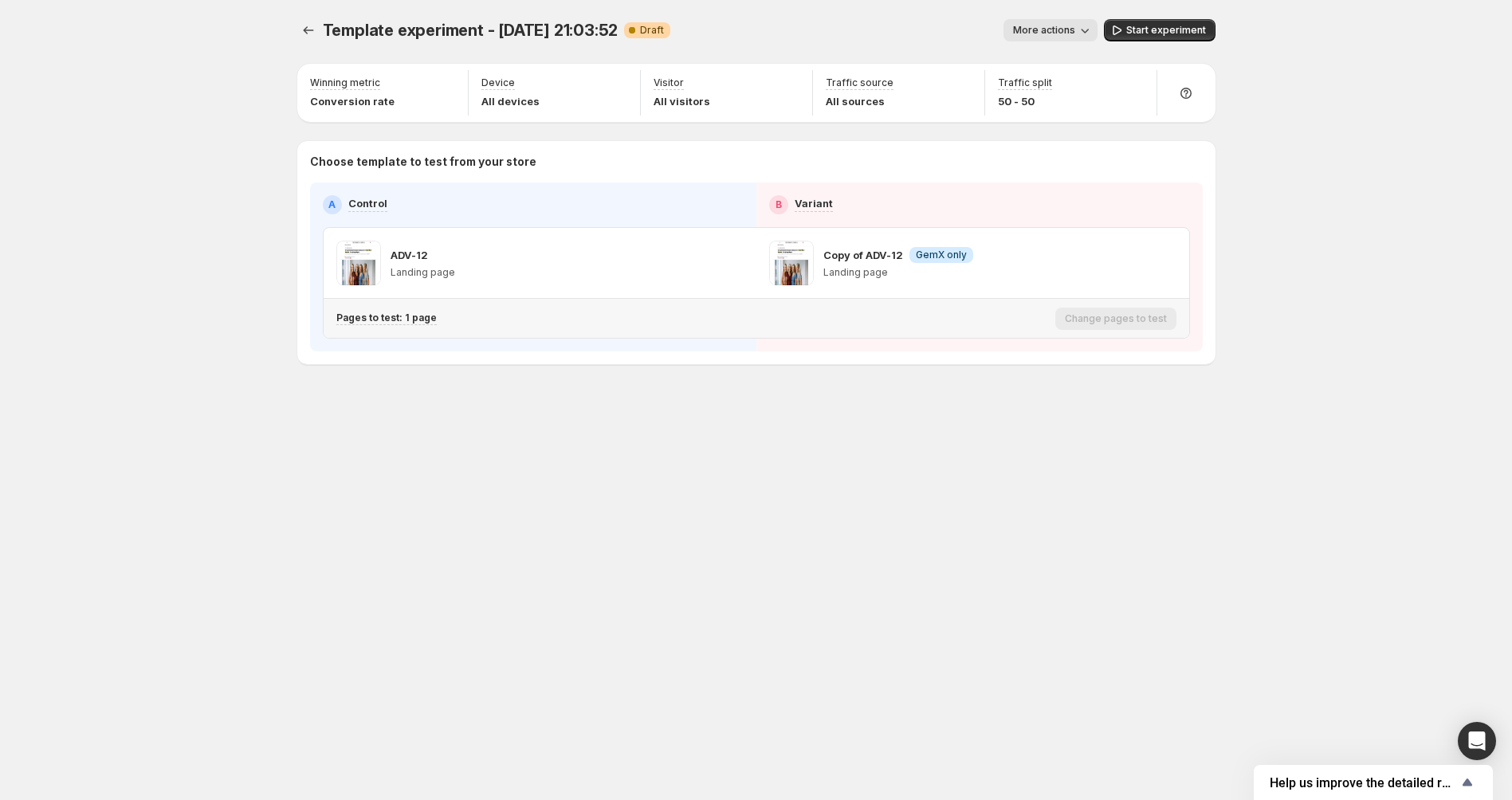
click at [559, 308] on div "Pages to test: 1 page" at bounding box center [692, 318] width 713 height 26
click at [397, 335] on div "Pages to test: 1 page Change pages to test" at bounding box center [756, 318] width 865 height 39
click at [397, 317] on p "Pages to test: 1 page" at bounding box center [386, 318] width 100 height 13
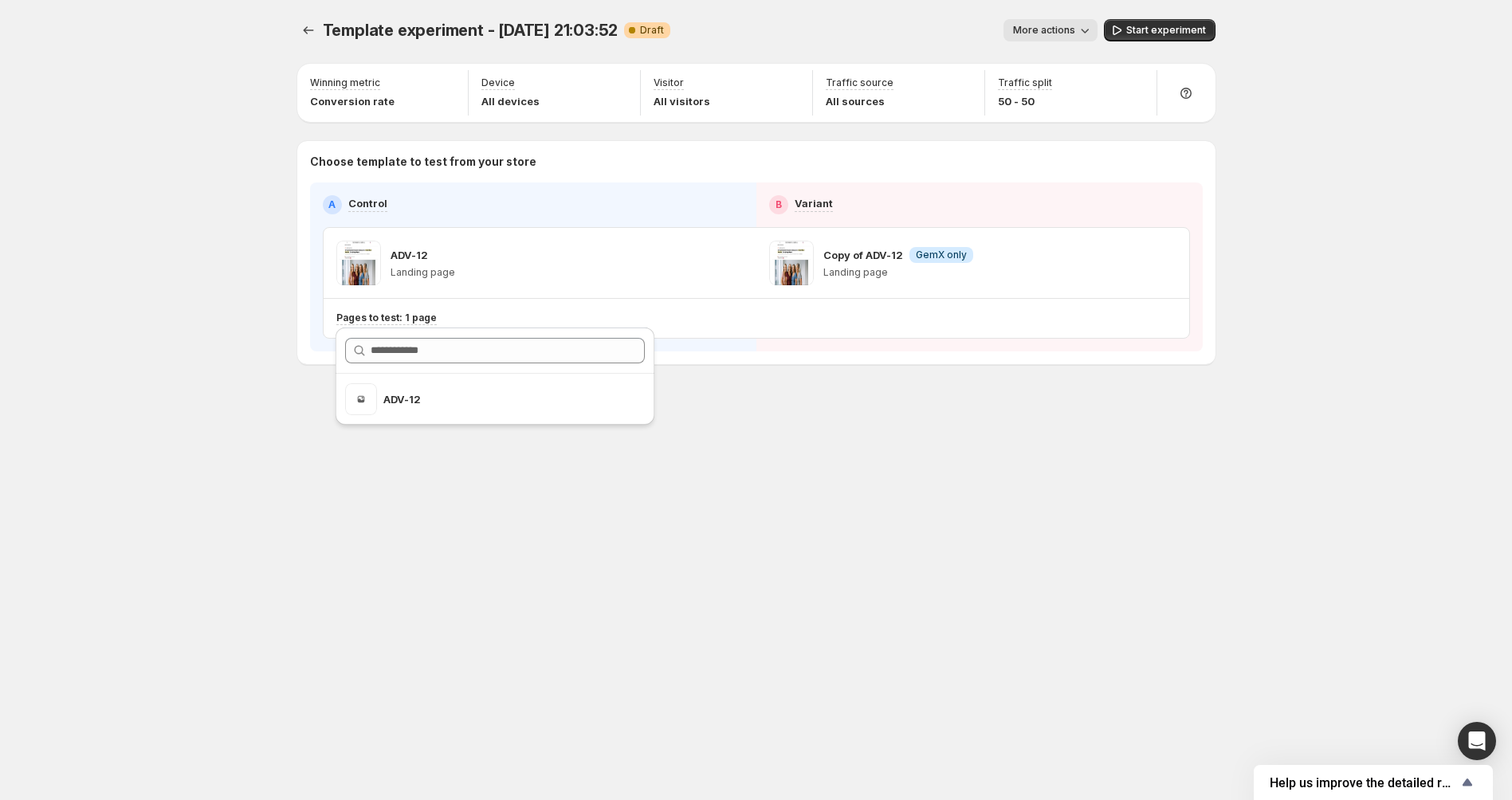
click at [611, 590] on div "Template experiment - Sep 25, 21:03:52. This page is ready Template experiment …" at bounding box center [756, 400] width 956 height 800
click at [745, 487] on div "Template experiment - Sep 25, 21:03:52. This page is ready Template experiment …" at bounding box center [756, 400] width 956 height 800
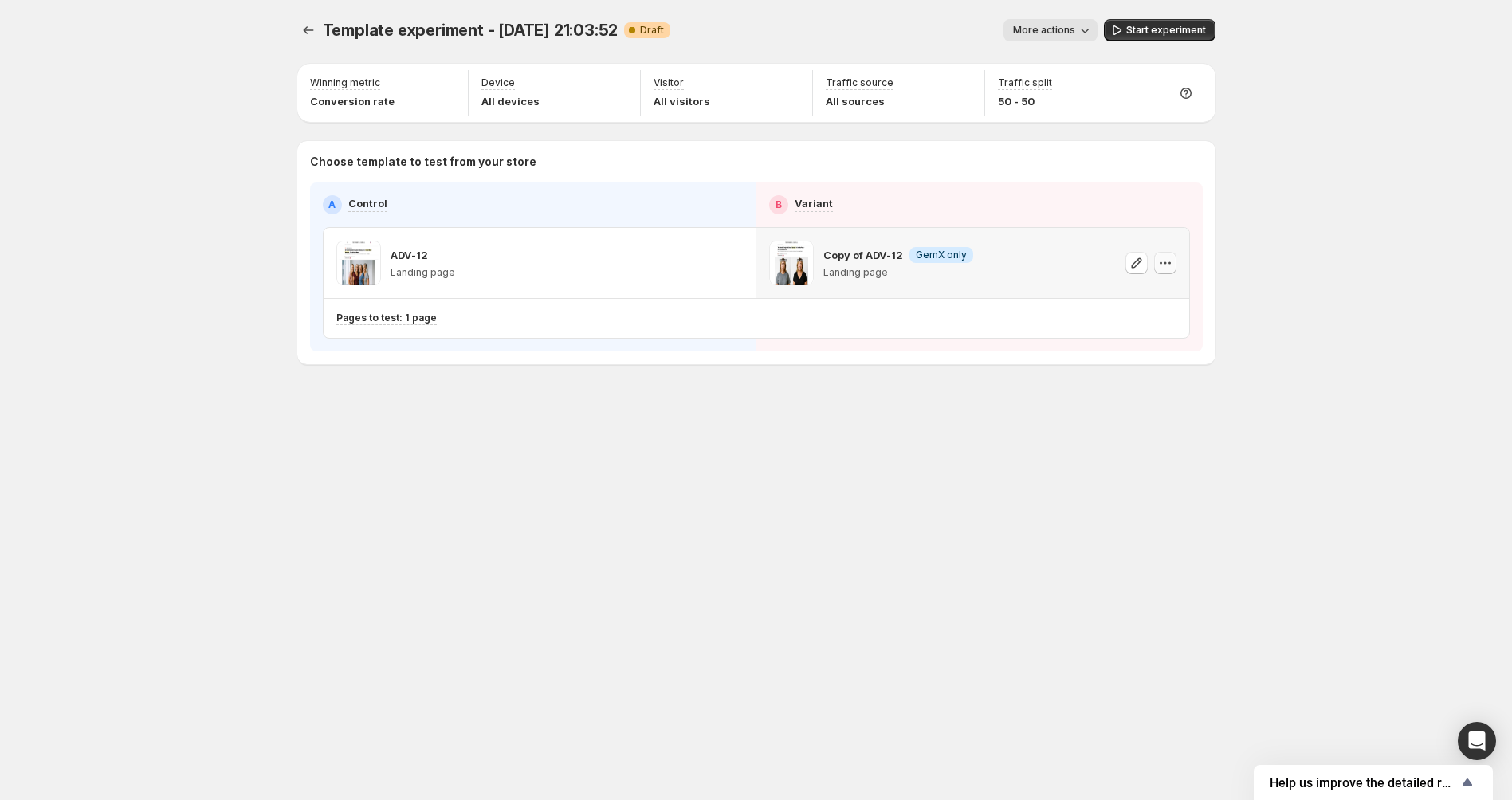
click at [1163, 265] on icon "button" at bounding box center [1165, 263] width 16 height 16
click at [1161, 30] on span "Start experiment" at bounding box center [1166, 31] width 80 height 13
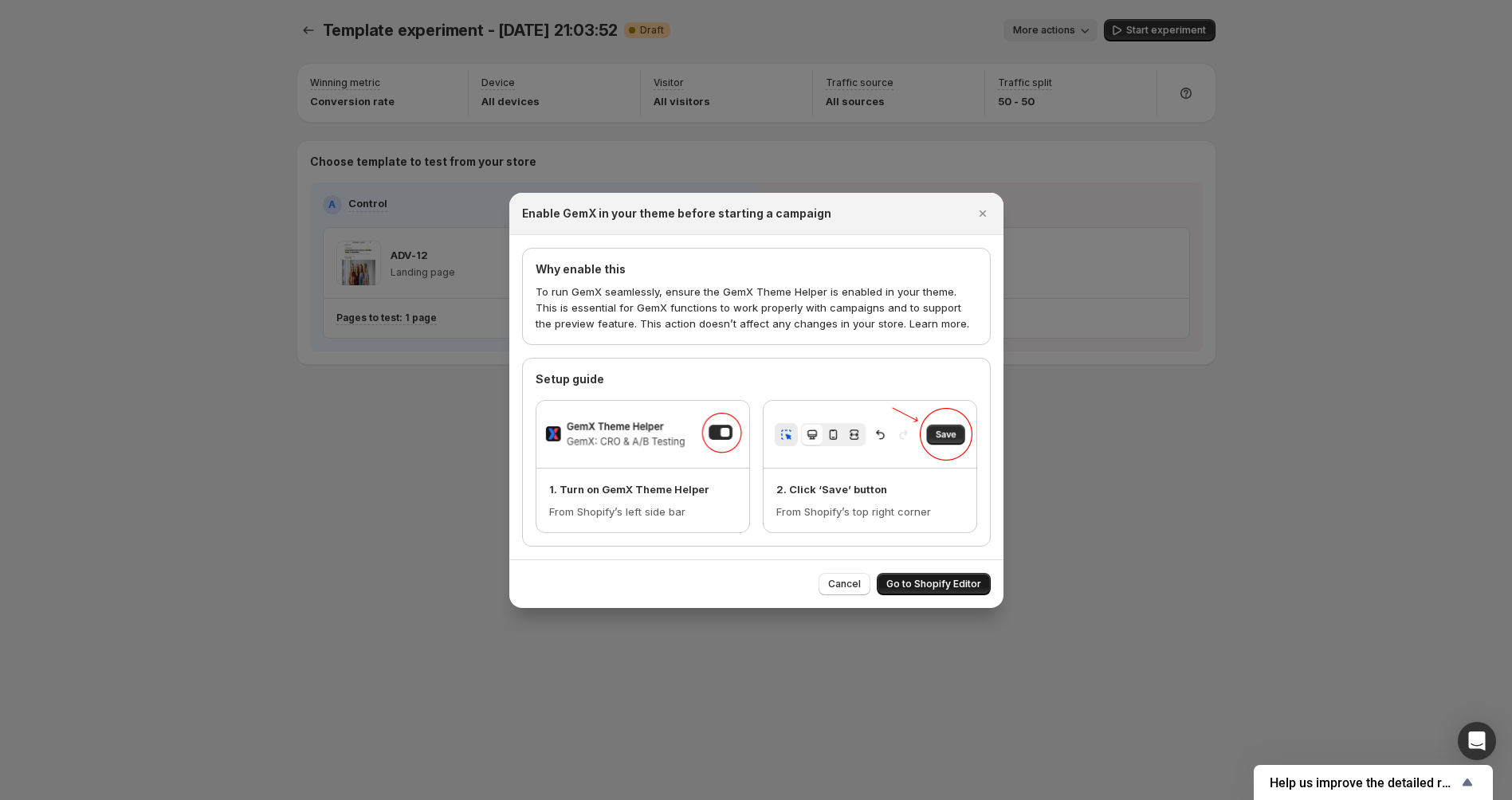
click at [927, 583] on span "Go to Shopify Editor" at bounding box center [934, 584] width 95 height 13
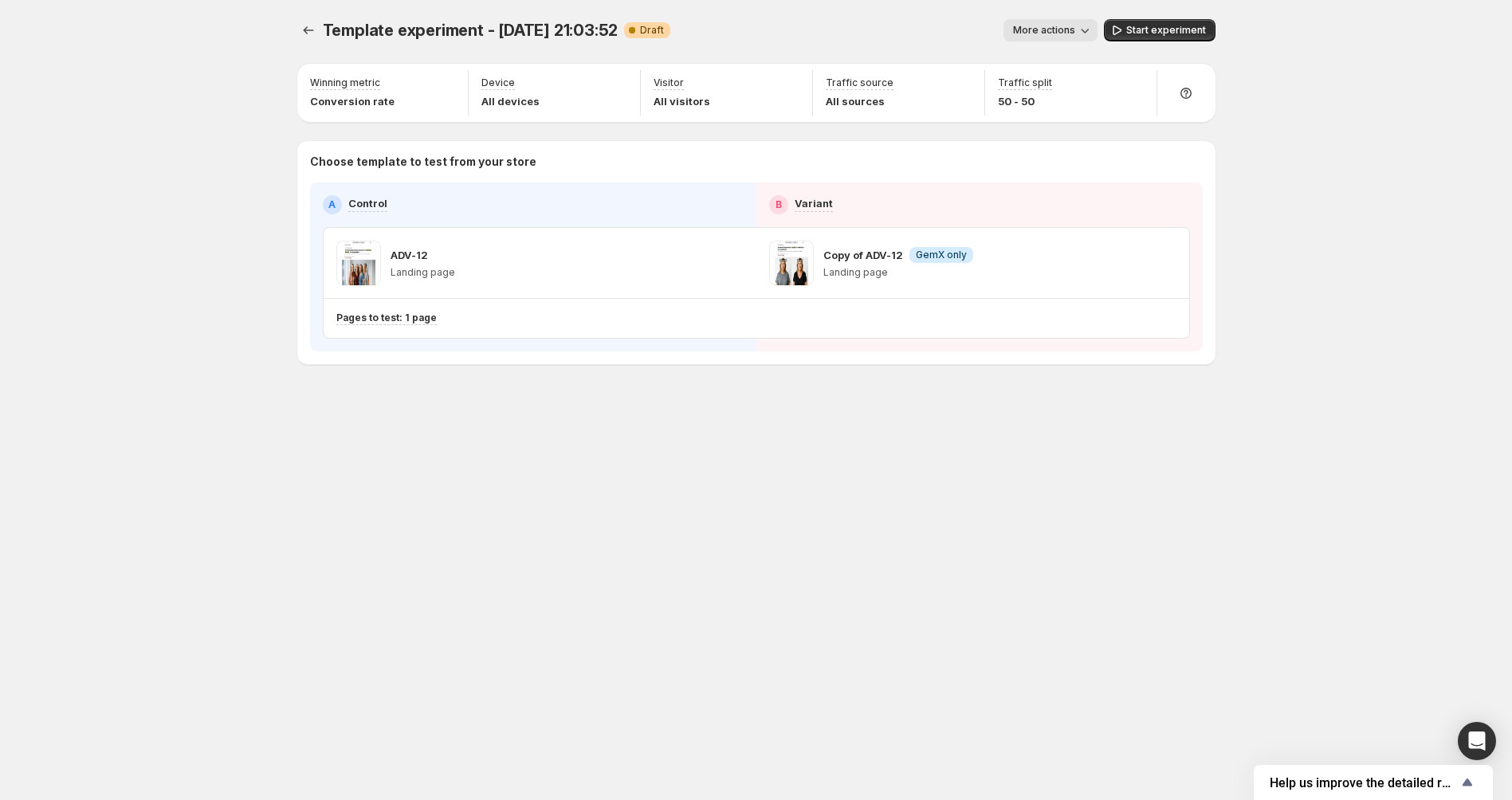
click at [872, 607] on div "Template experiment - [DATE] 21:03:52. This page is ready Template experiment -…" at bounding box center [756, 400] width 956 height 800
click at [466, 14] on div "Template experiment - Sep 25, 21:03:52. This page is ready Template experiment …" at bounding box center [756, 30] width 918 height 60
click at [446, 75] on button "button" at bounding box center [447, 84] width 22 height 22
click at [212, 164] on div "Template experiment - Sep 25, 21:03:52. This page is ready Template experiment …" at bounding box center [756, 400] width 1512 height 800
click at [771, 89] on div "Visitor All visitors" at bounding box center [726, 93] width 159 height 45
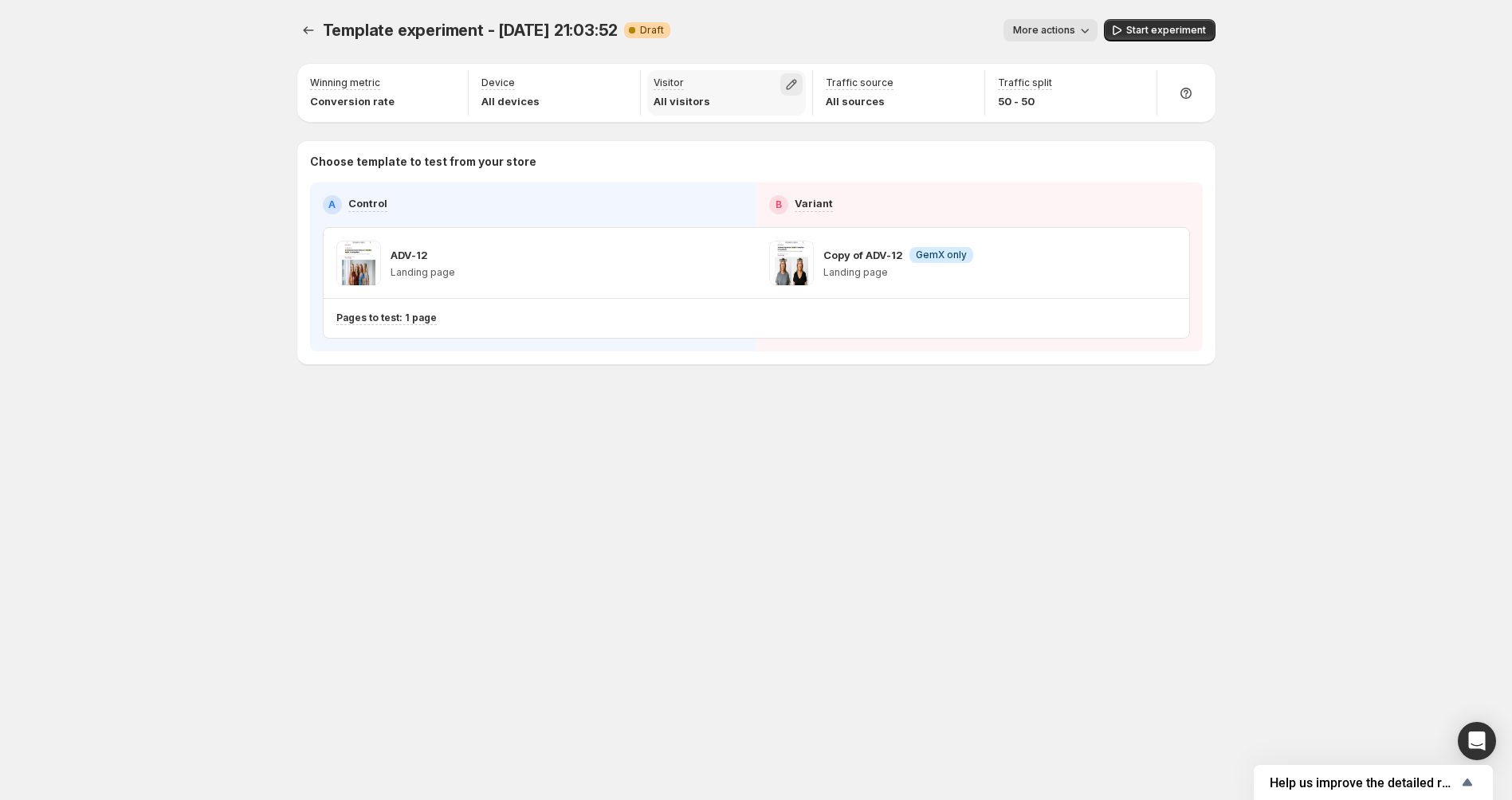
click at [786, 83] on icon "button" at bounding box center [791, 84] width 16 height 16
click at [820, 34] on div "More actions" at bounding box center [890, 31] width 414 height 22
click at [969, 84] on icon "button" at bounding box center [963, 84] width 16 height 16
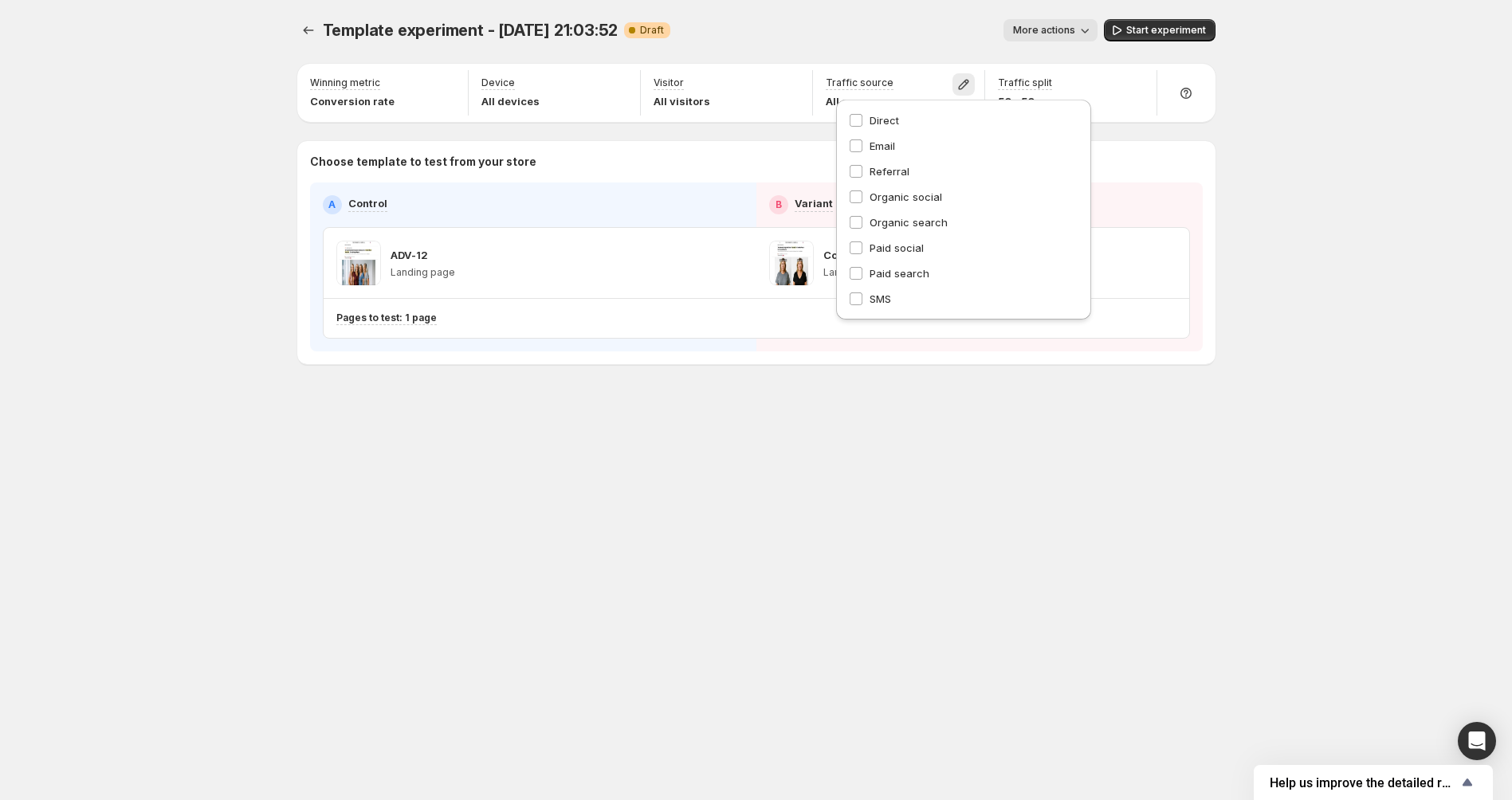
click at [1406, 193] on div "Template experiment - Sep 25, 21:03:52. This page is ready Template experiment …" at bounding box center [756, 400] width 1512 height 800
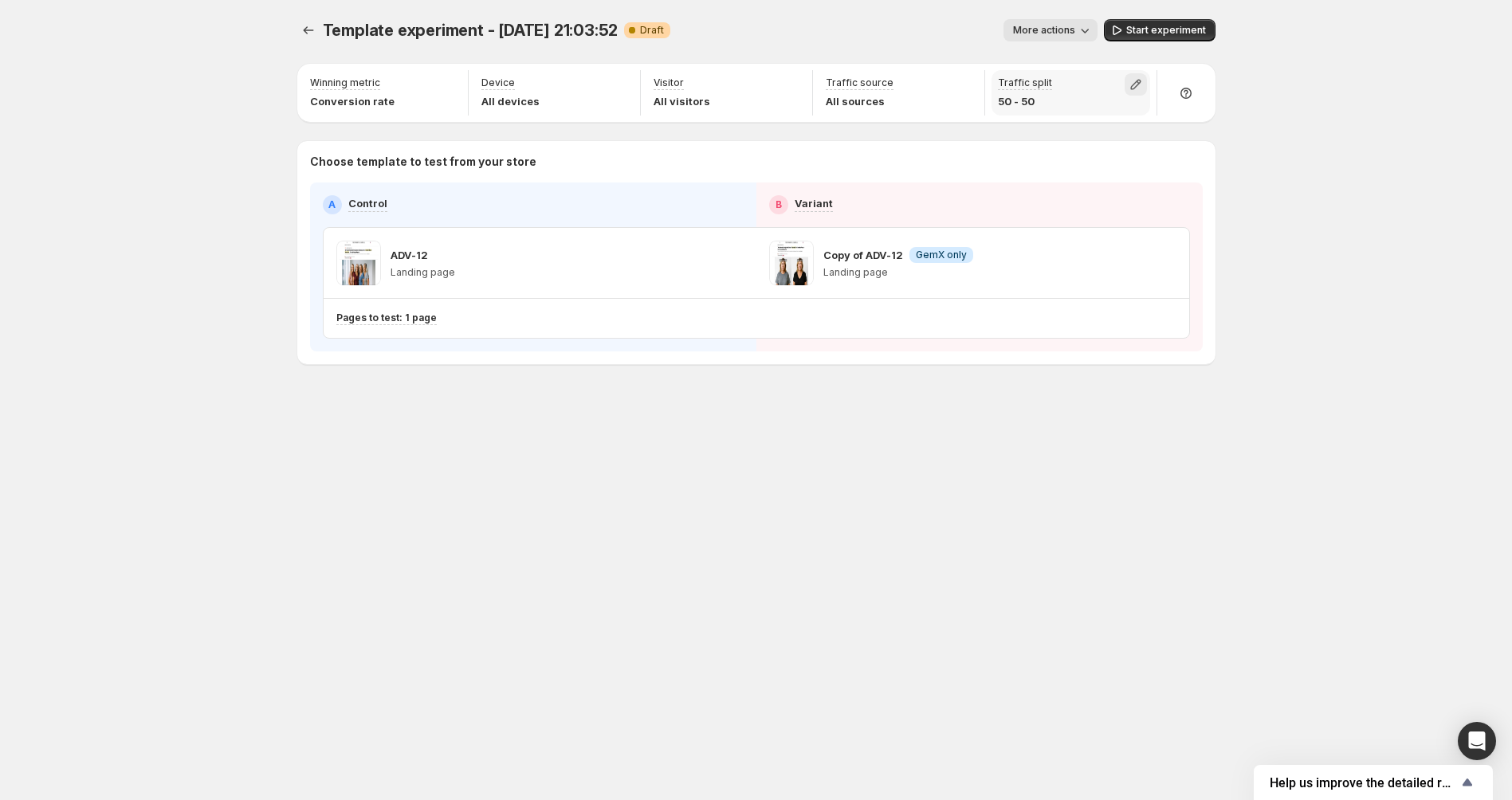
click at [1129, 76] on icon "button" at bounding box center [1135, 84] width 16 height 16
click at [1325, 104] on div "Template experiment - Sep 25, 21:03:52. This page is ready Template experiment …" at bounding box center [756, 400] width 1512 height 800
click at [1170, 36] on span "Start experiment" at bounding box center [1166, 31] width 80 height 13
click at [1296, 475] on div "Template experiment - Sep 25, 21:03:52. This page is ready Template experiment …" at bounding box center [756, 400] width 1512 height 800
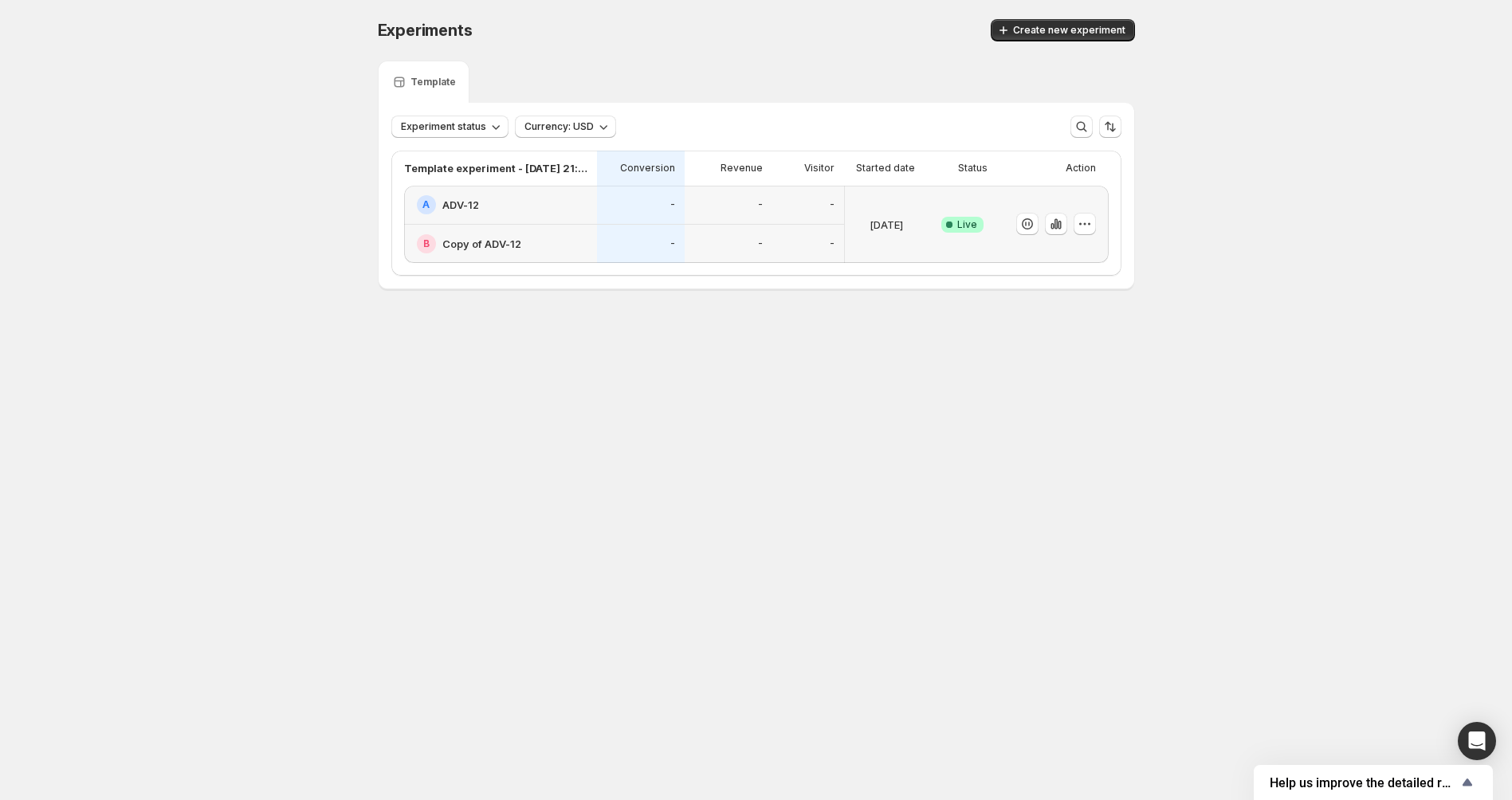
click at [933, 266] on div "Template experiment - Sep 25, 21:03:52 Conversion Revenue Visitor Started date …" at bounding box center [756, 213] width 730 height 125
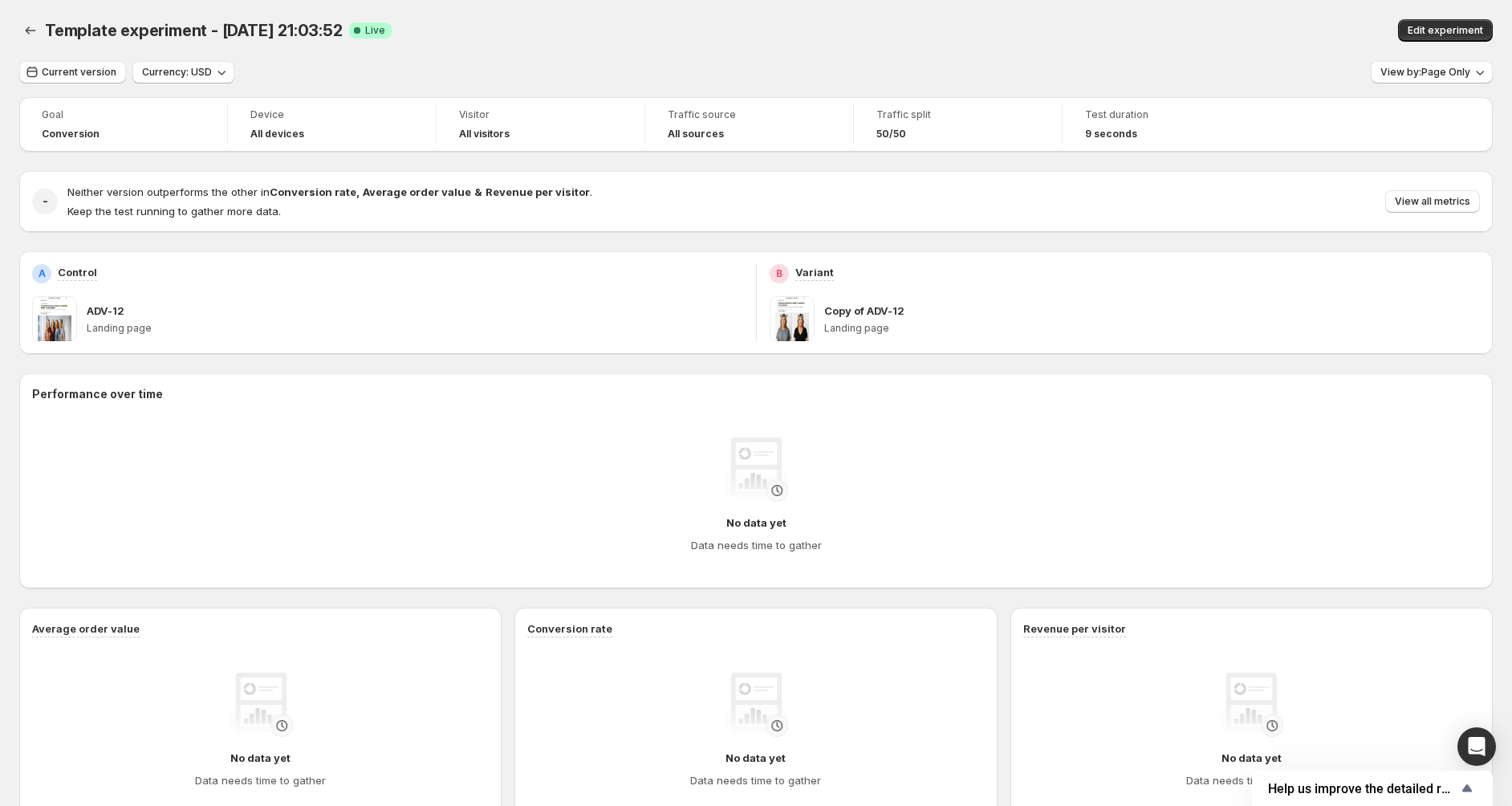
click at [935, 305] on div "Copy of ADV-12" at bounding box center [1152, 310] width 656 height 16
click at [517, 277] on div "A Control" at bounding box center [387, 273] width 711 height 20
